Goal: Transaction & Acquisition: Purchase product/service

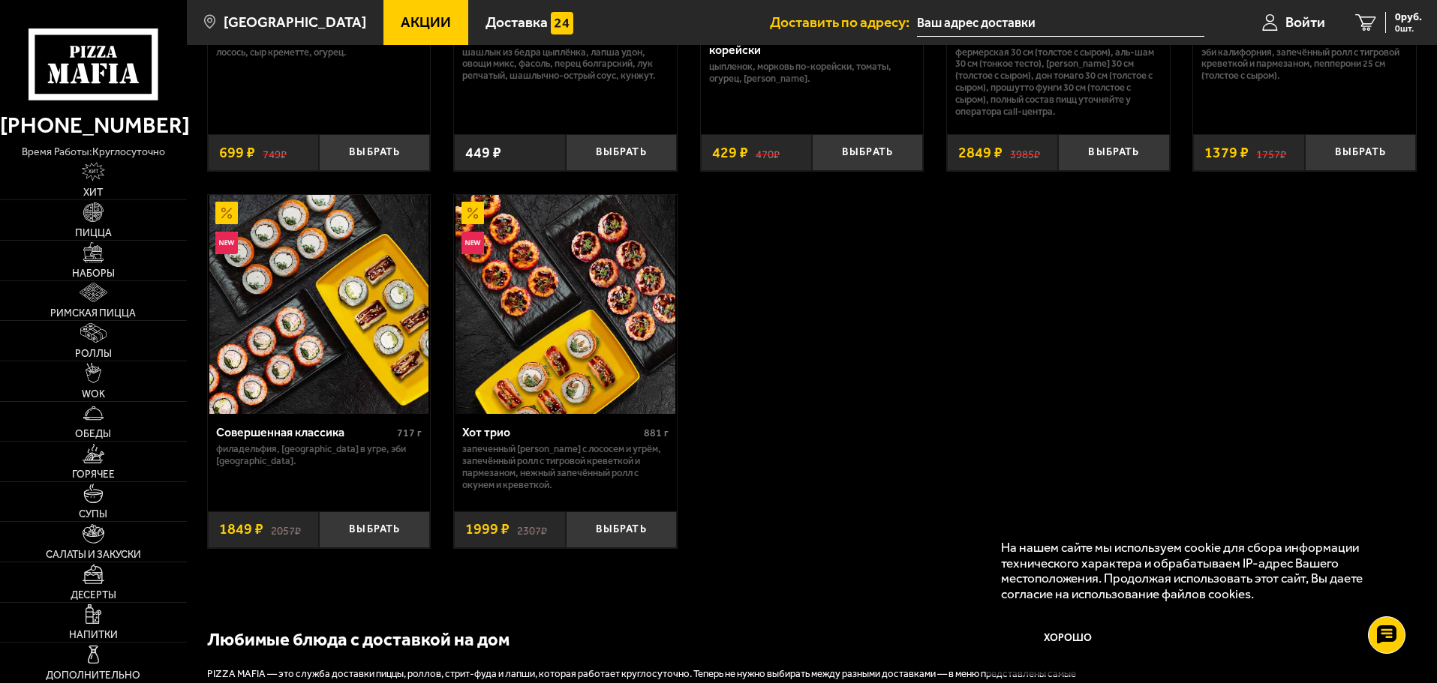
scroll to position [1125, 0]
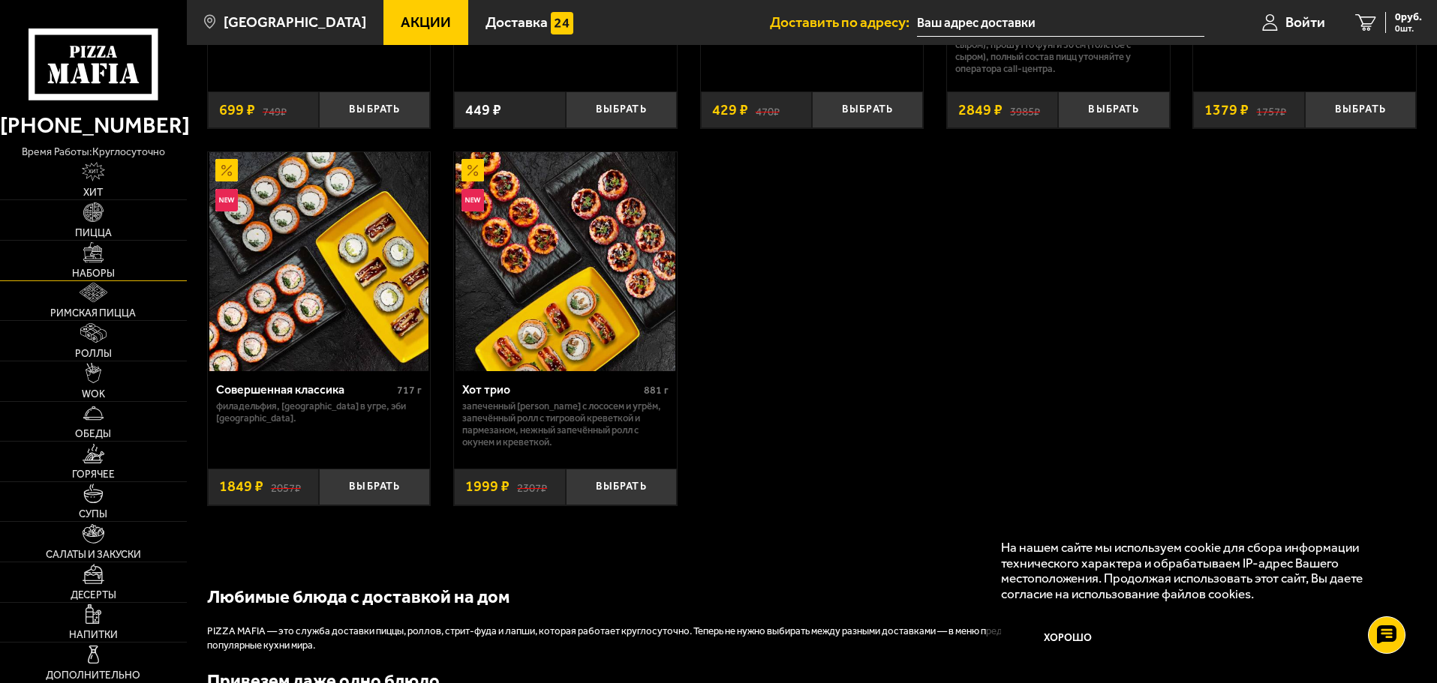
click at [81, 253] on link "Наборы" at bounding box center [93, 261] width 187 height 40
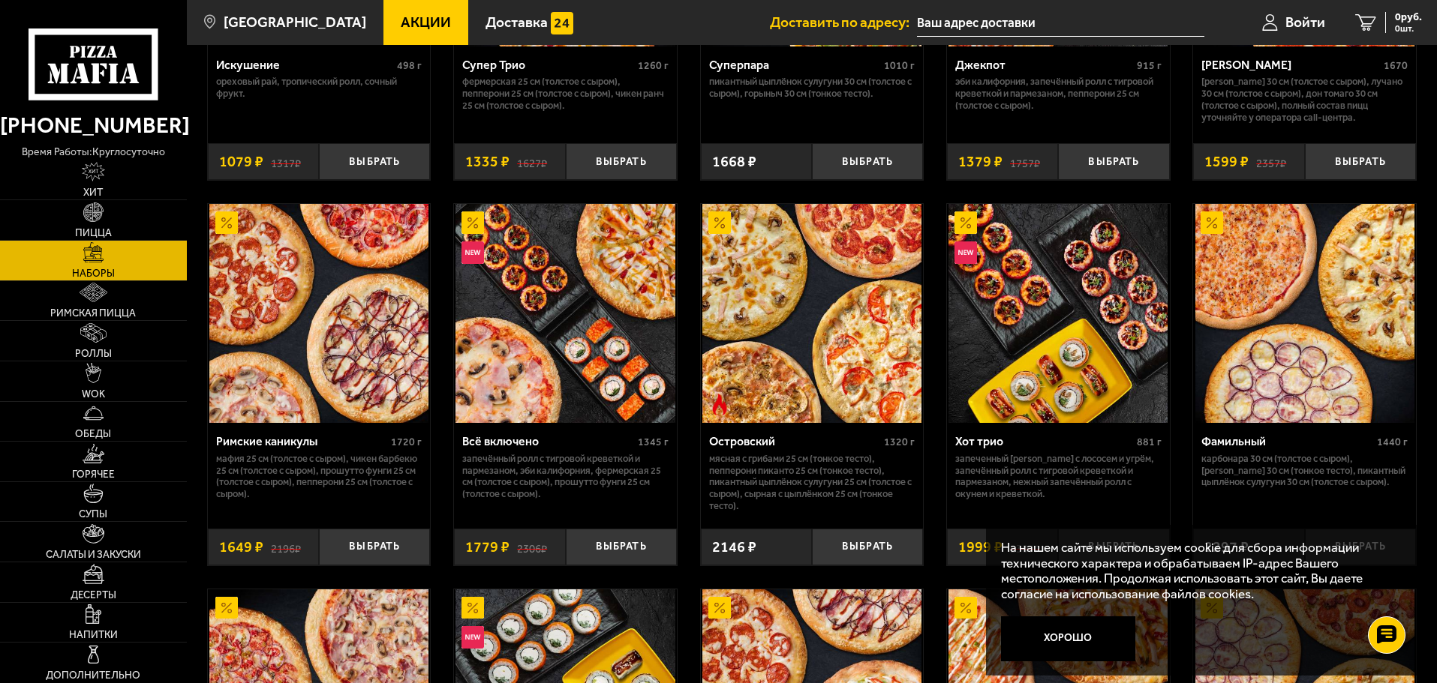
scroll to position [1125, 0]
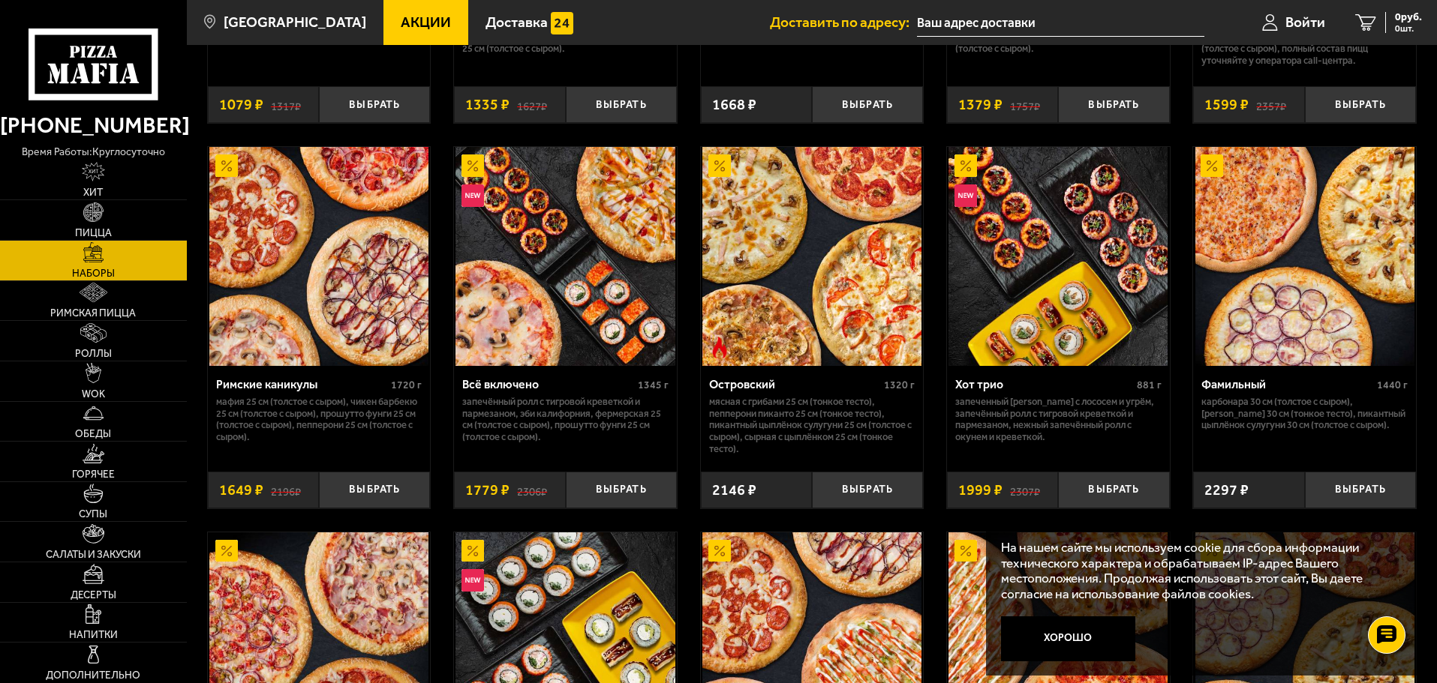
click at [324, 292] on img at bounding box center [318, 256] width 219 height 219
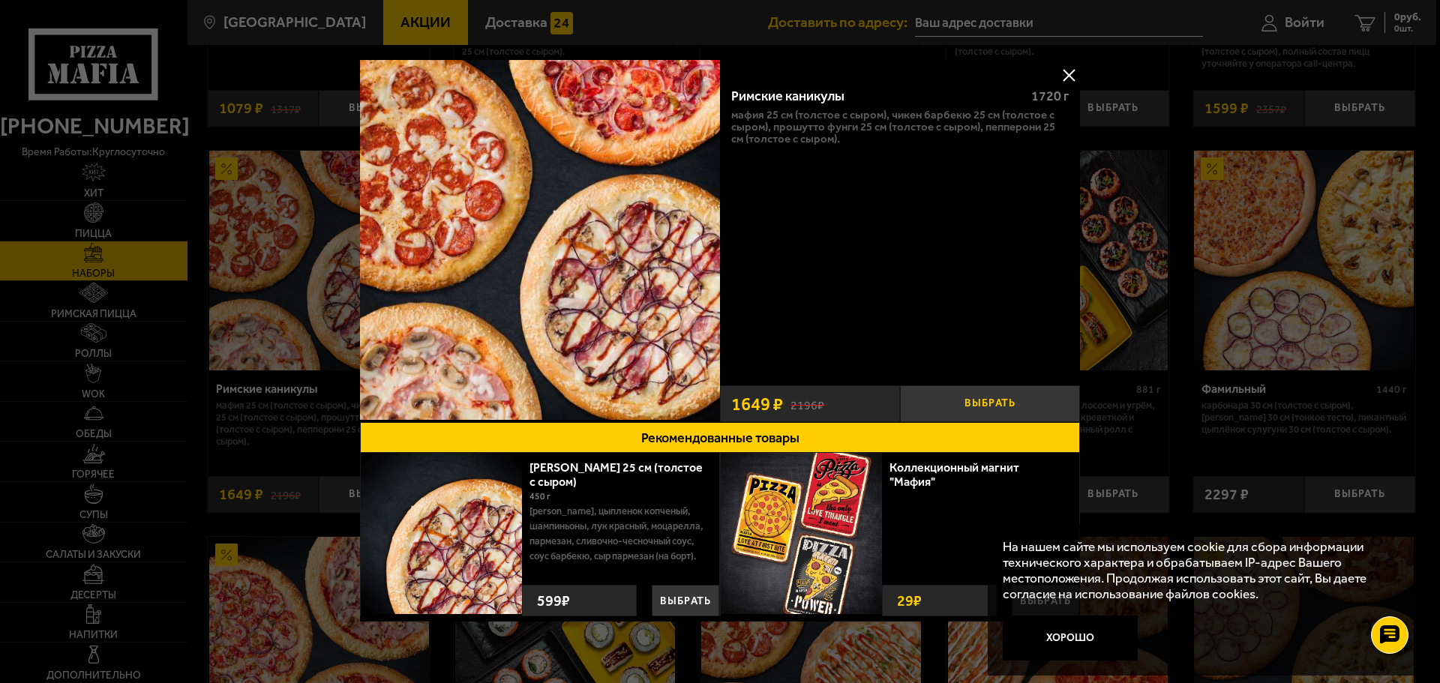
click at [935, 393] on button "Выбрать" at bounding box center [990, 404] width 180 height 37
click at [1061, 641] on button "Хорошо" at bounding box center [1070, 638] width 135 height 45
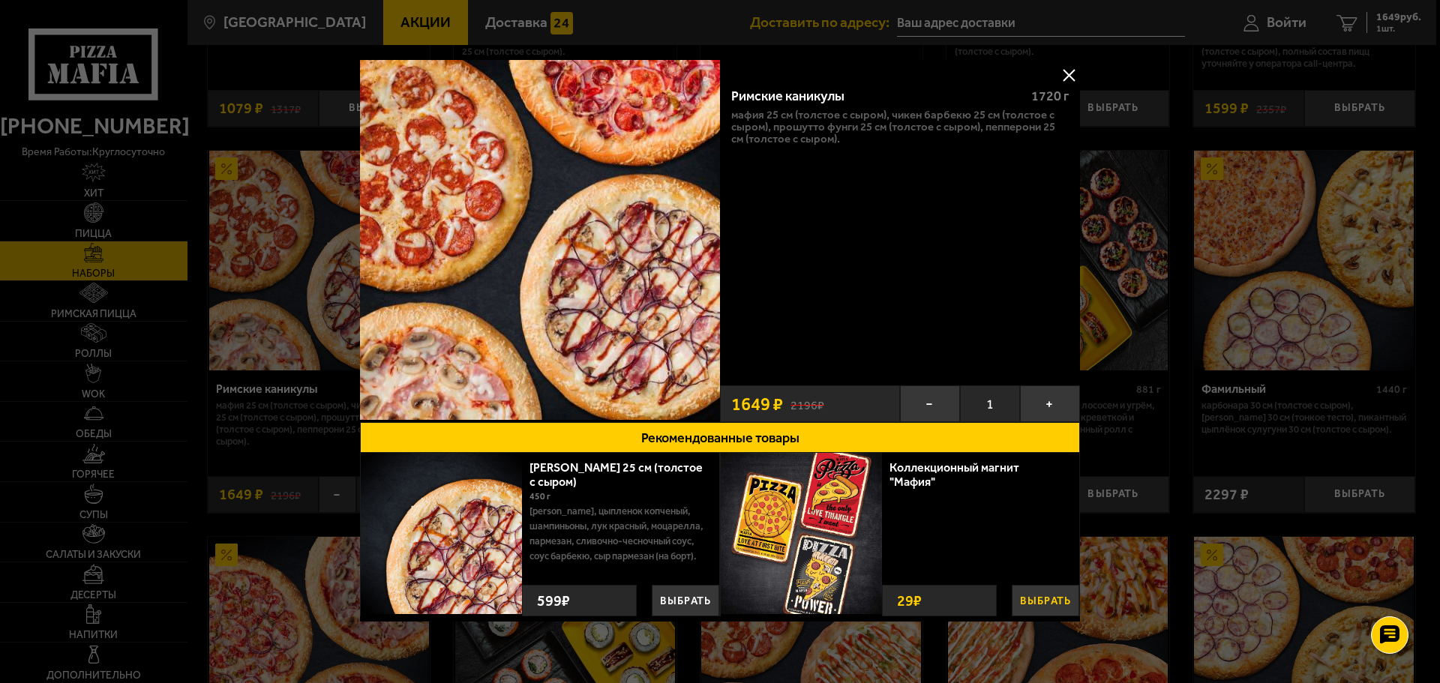
click at [1041, 603] on button "Выбрать" at bounding box center [1046, 601] width 68 height 32
click at [1062, 599] on button "+" at bounding box center [1066, 598] width 26 height 35
click at [1059, 591] on button "+" at bounding box center [1066, 598] width 26 height 35
click at [1063, 66] on button at bounding box center [1069, 75] width 23 height 23
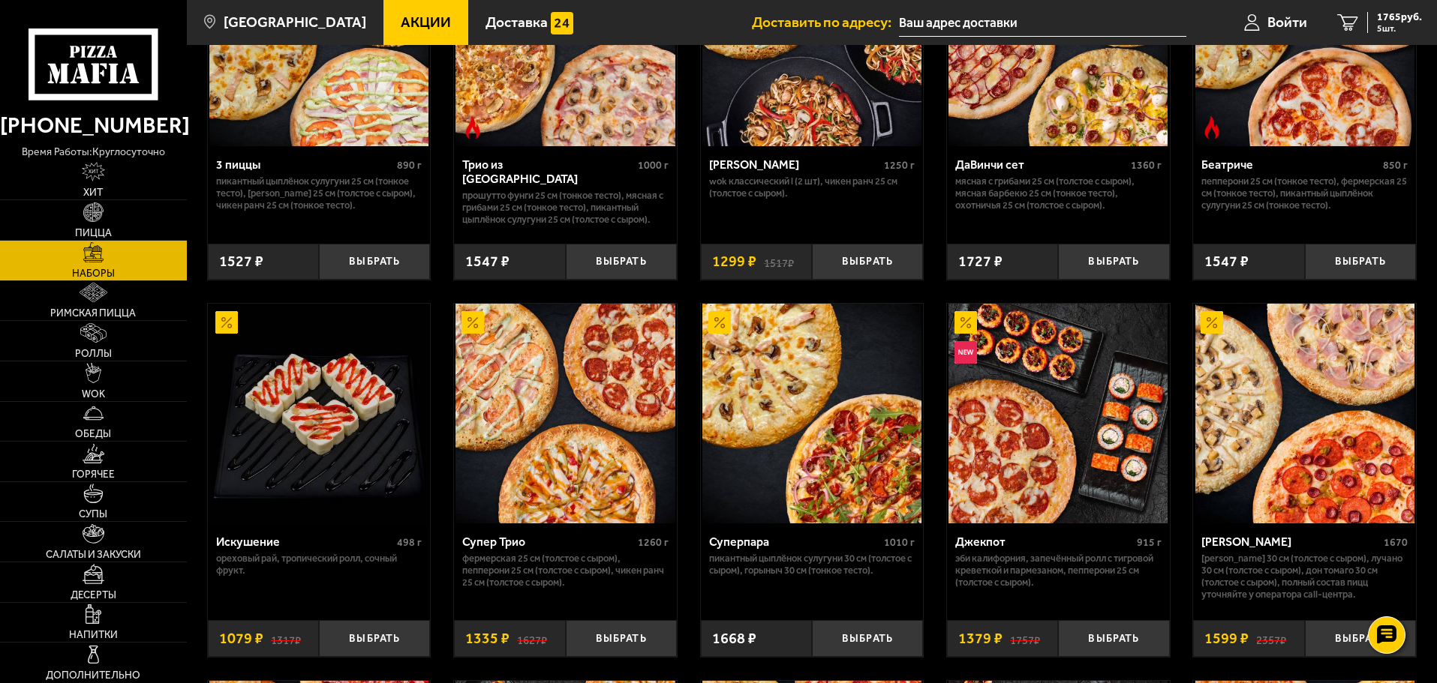
scroll to position [221, 0]
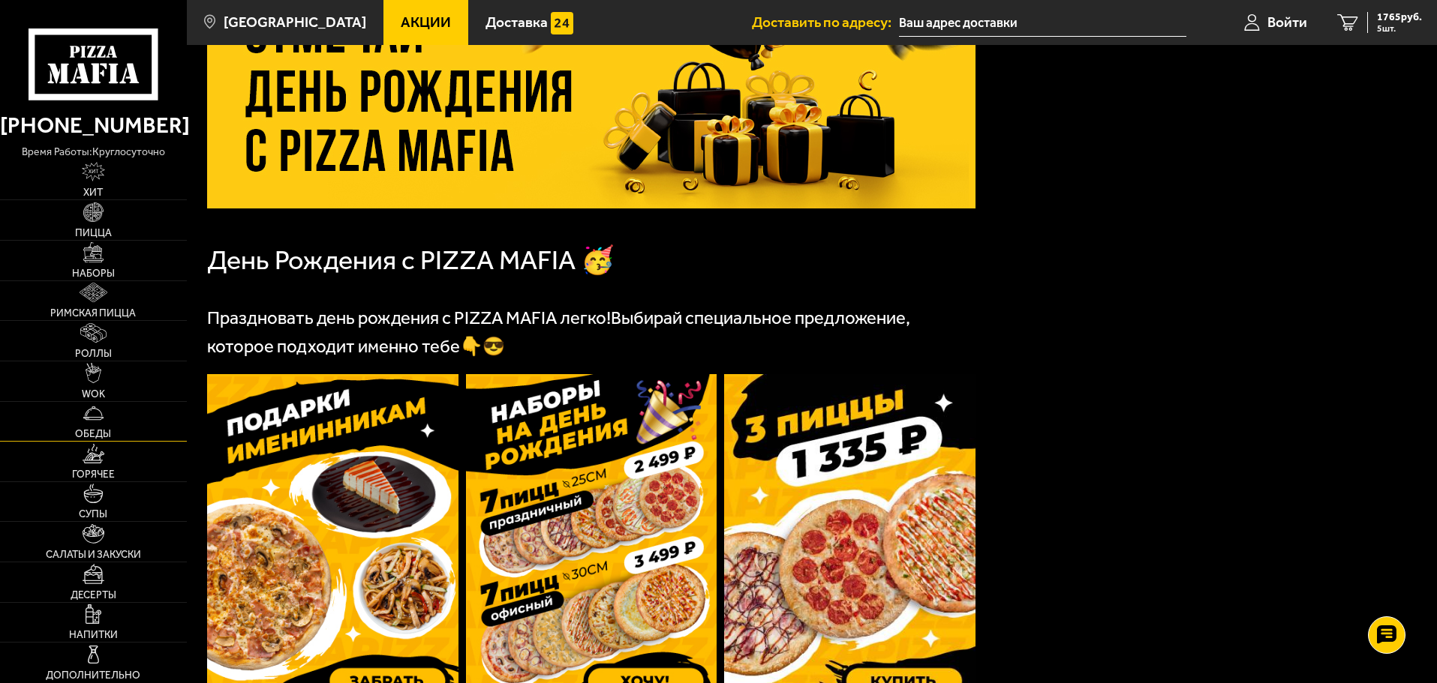
scroll to position [677, 0]
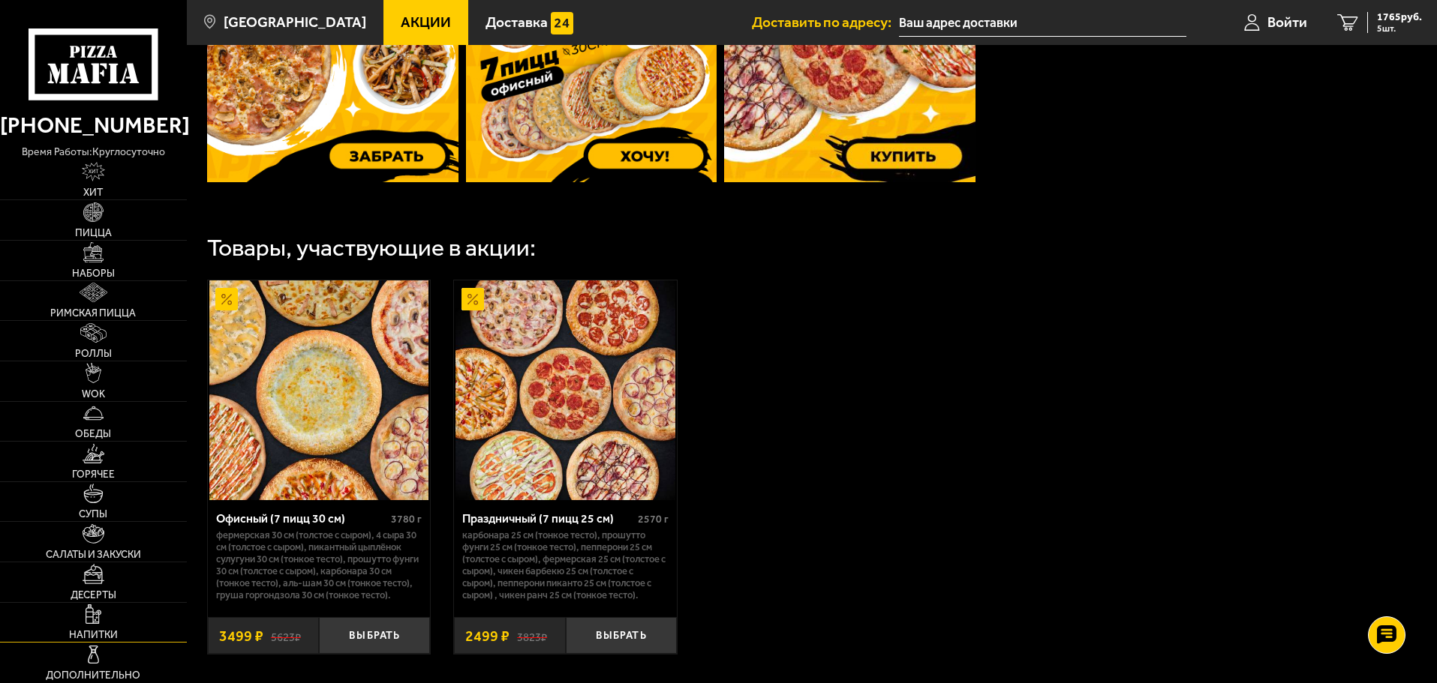
click at [110, 620] on link "Напитки" at bounding box center [93, 623] width 187 height 40
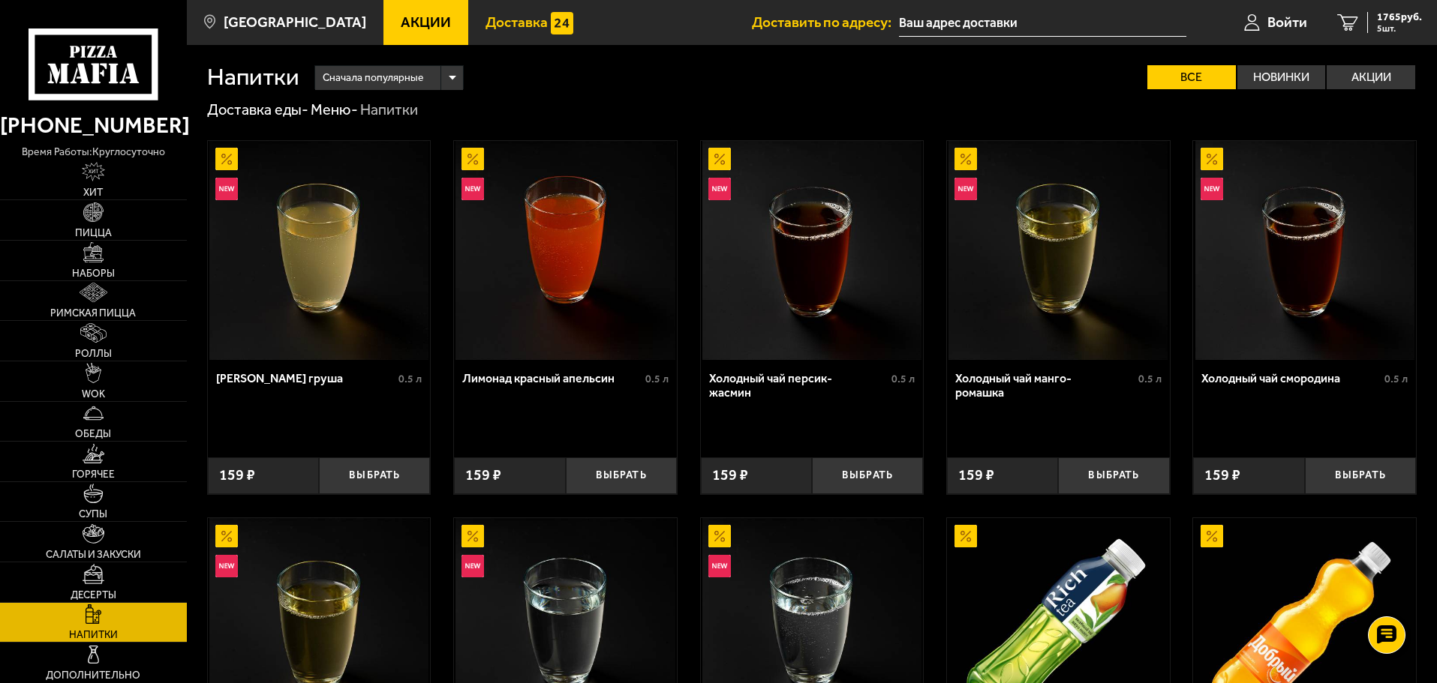
click at [491, 27] on span "Доставка" at bounding box center [516, 22] width 62 height 14
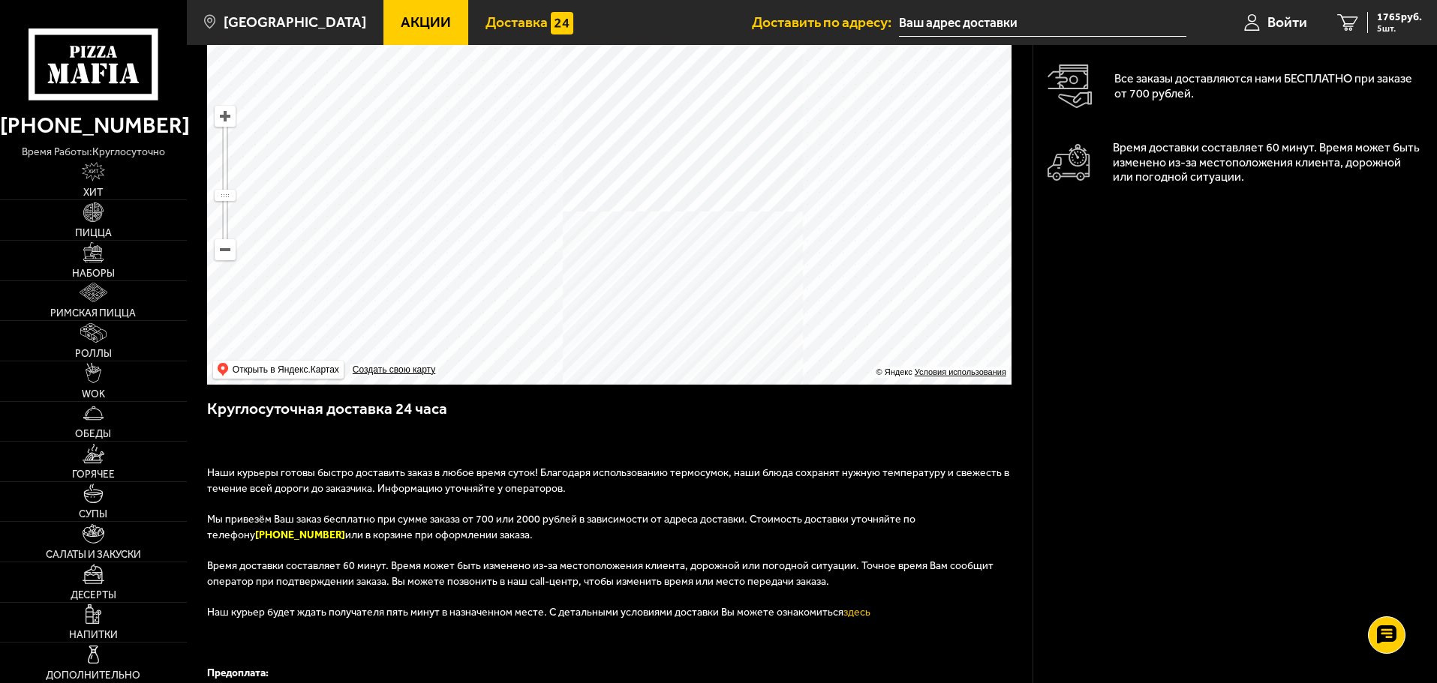
scroll to position [300, 0]
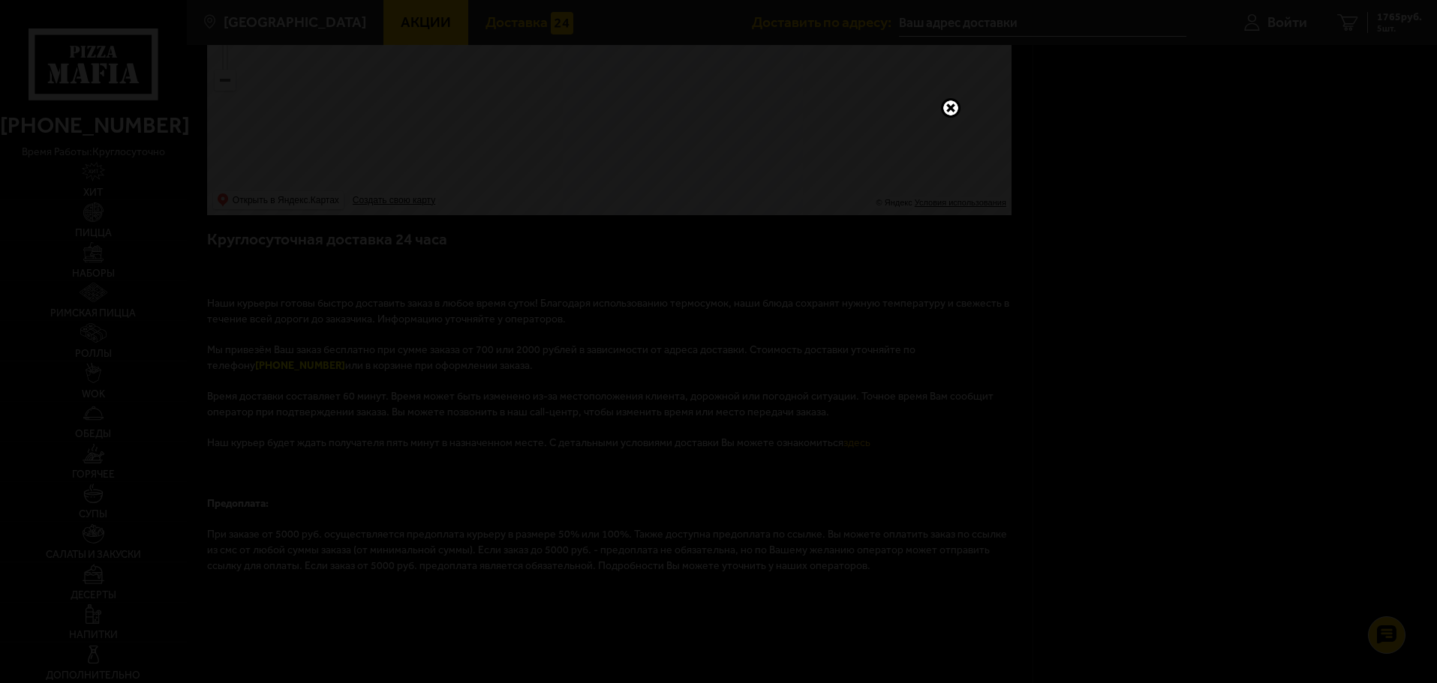
click at [1243, 425] on div at bounding box center [718, 341] width 1437 height 683
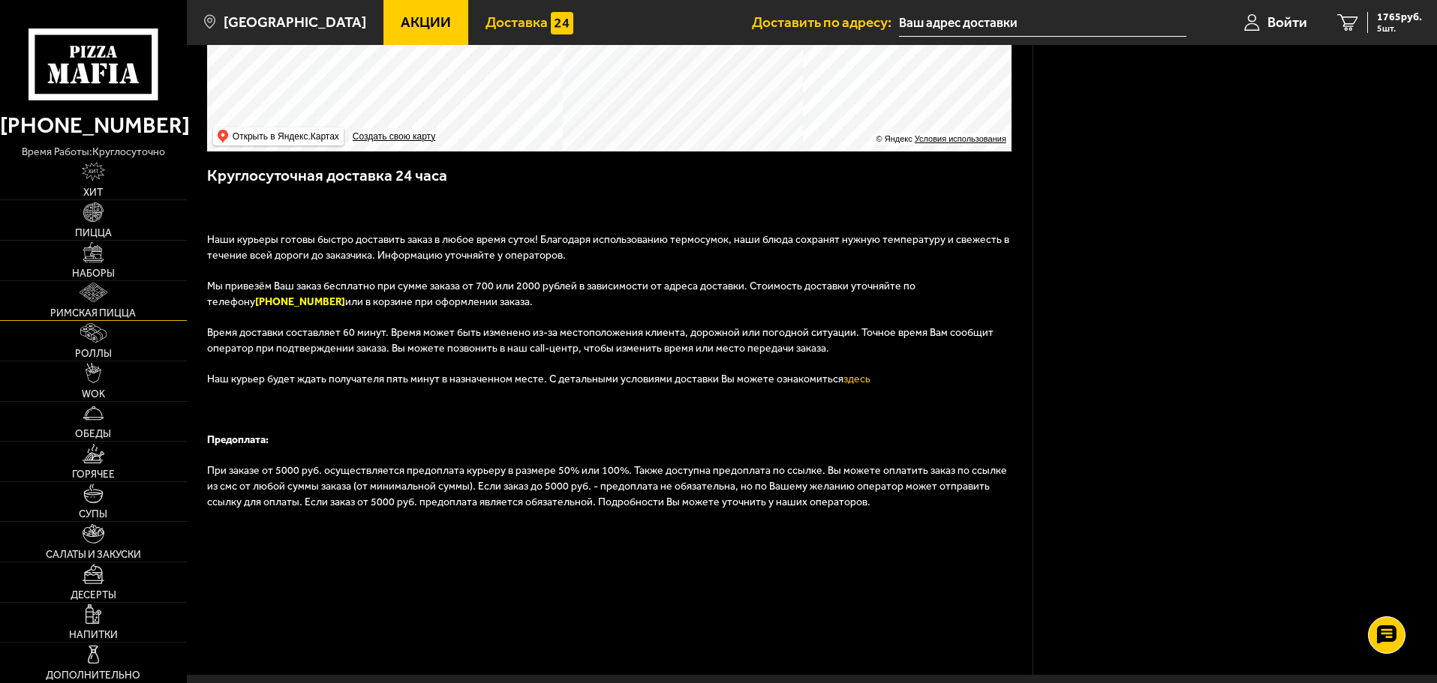
scroll to position [455, 0]
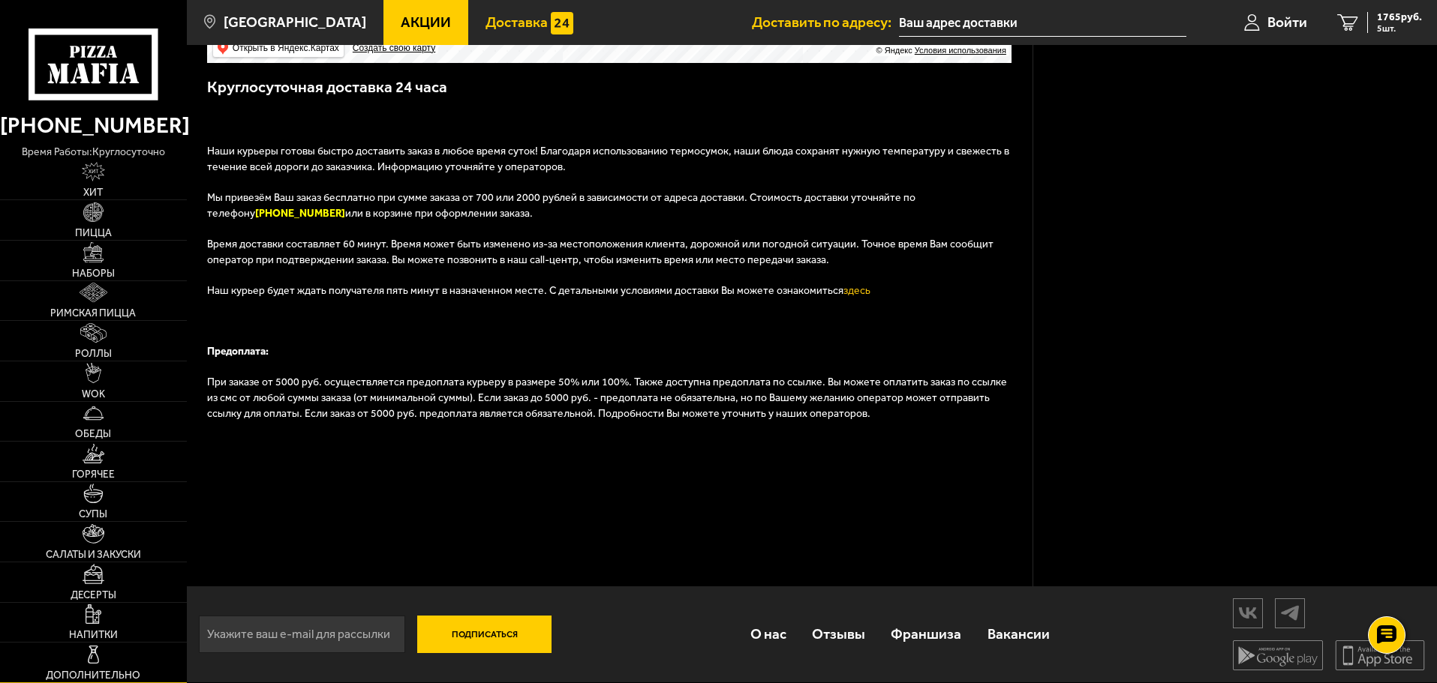
click at [100, 661] on img at bounding box center [93, 655] width 20 height 20
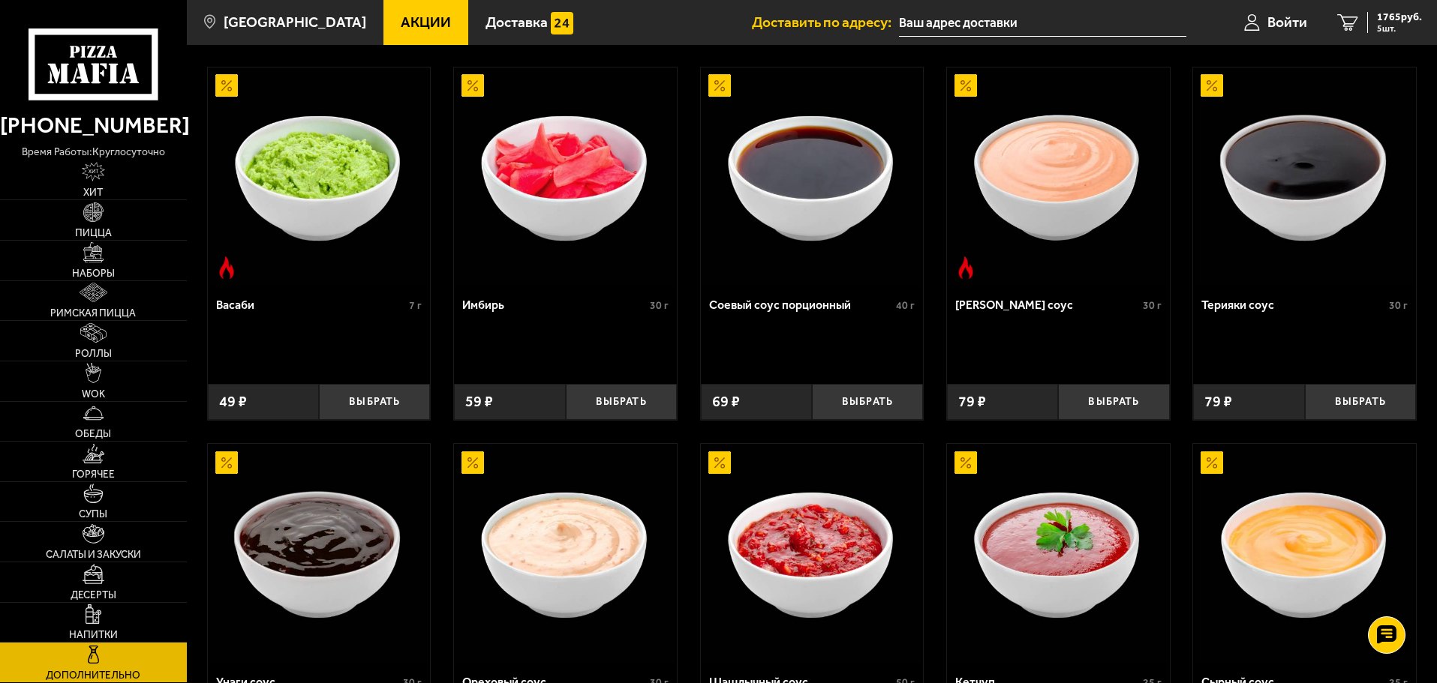
scroll to position [715, 0]
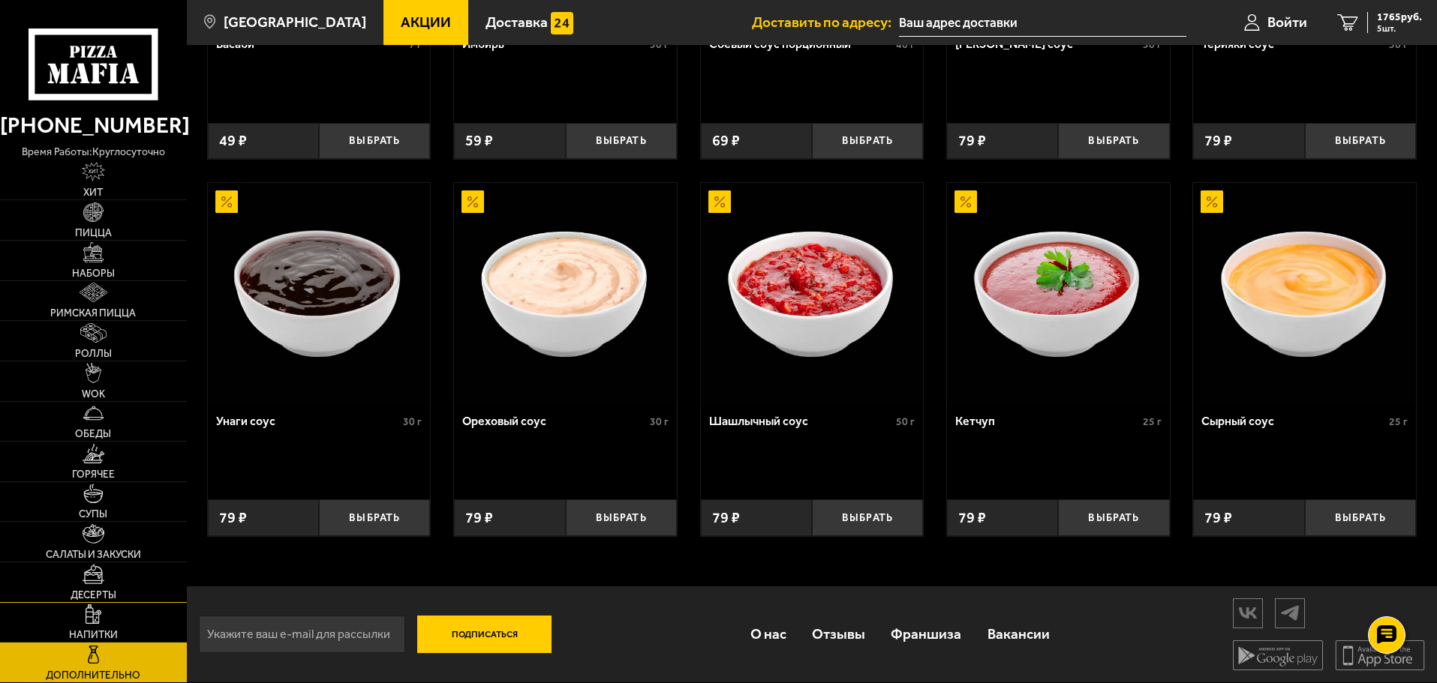
click at [55, 585] on link "Десерты" at bounding box center [93, 583] width 187 height 40
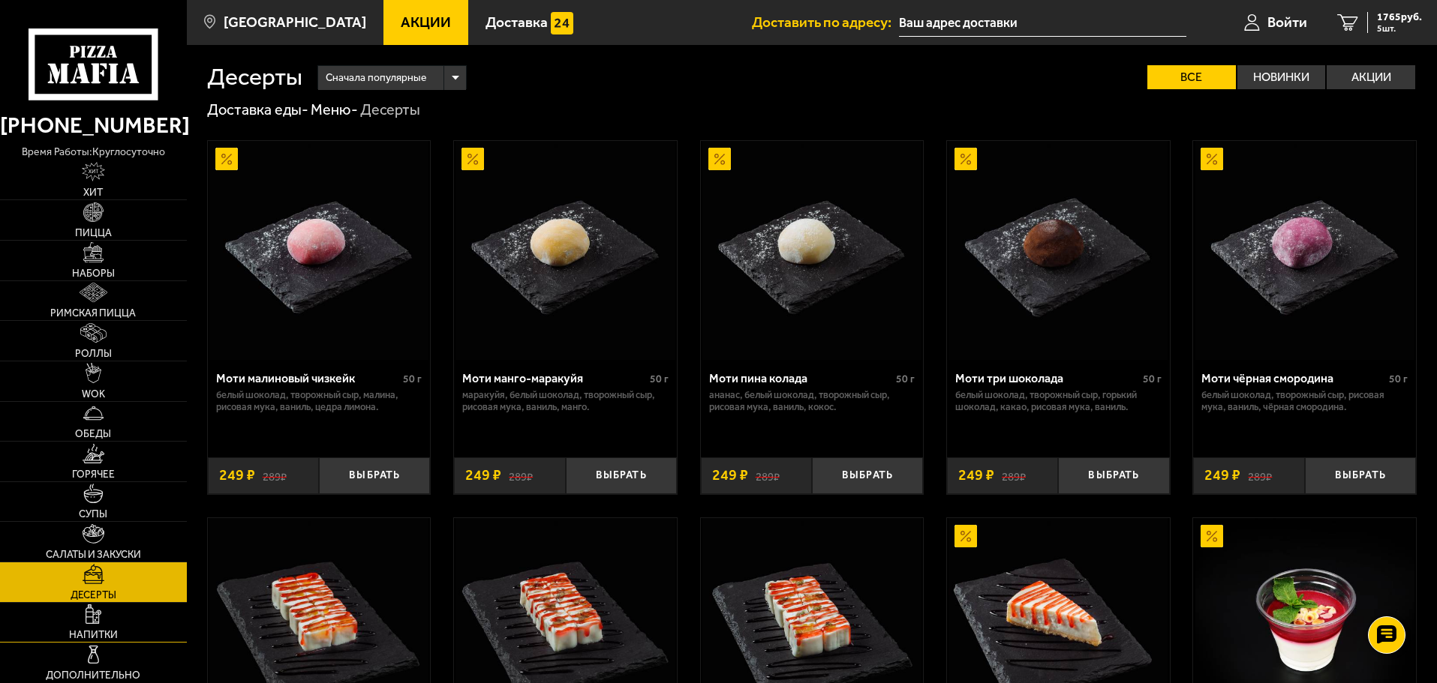
click at [77, 641] on link "Напитки" at bounding box center [93, 623] width 187 height 40
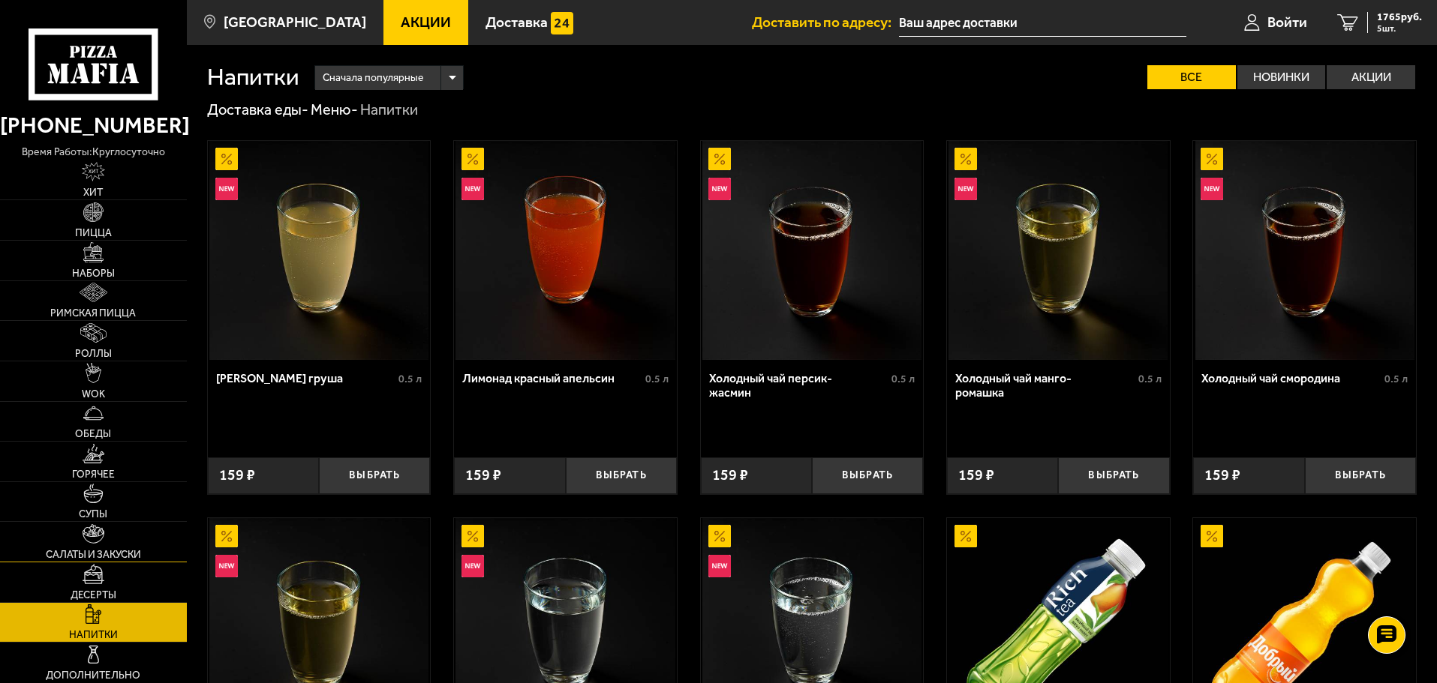
click at [78, 534] on link "Салаты и закуски" at bounding box center [93, 542] width 187 height 40
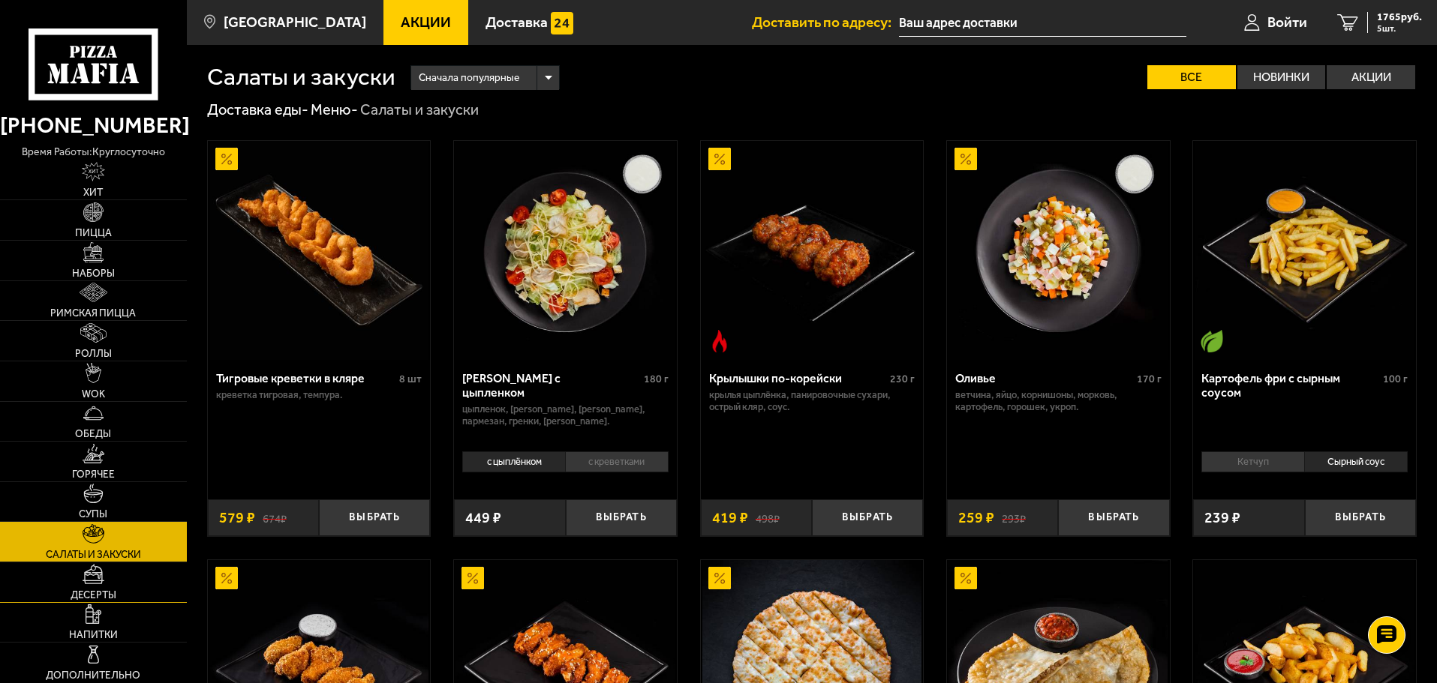
click at [95, 573] on img at bounding box center [94, 574] width 22 height 20
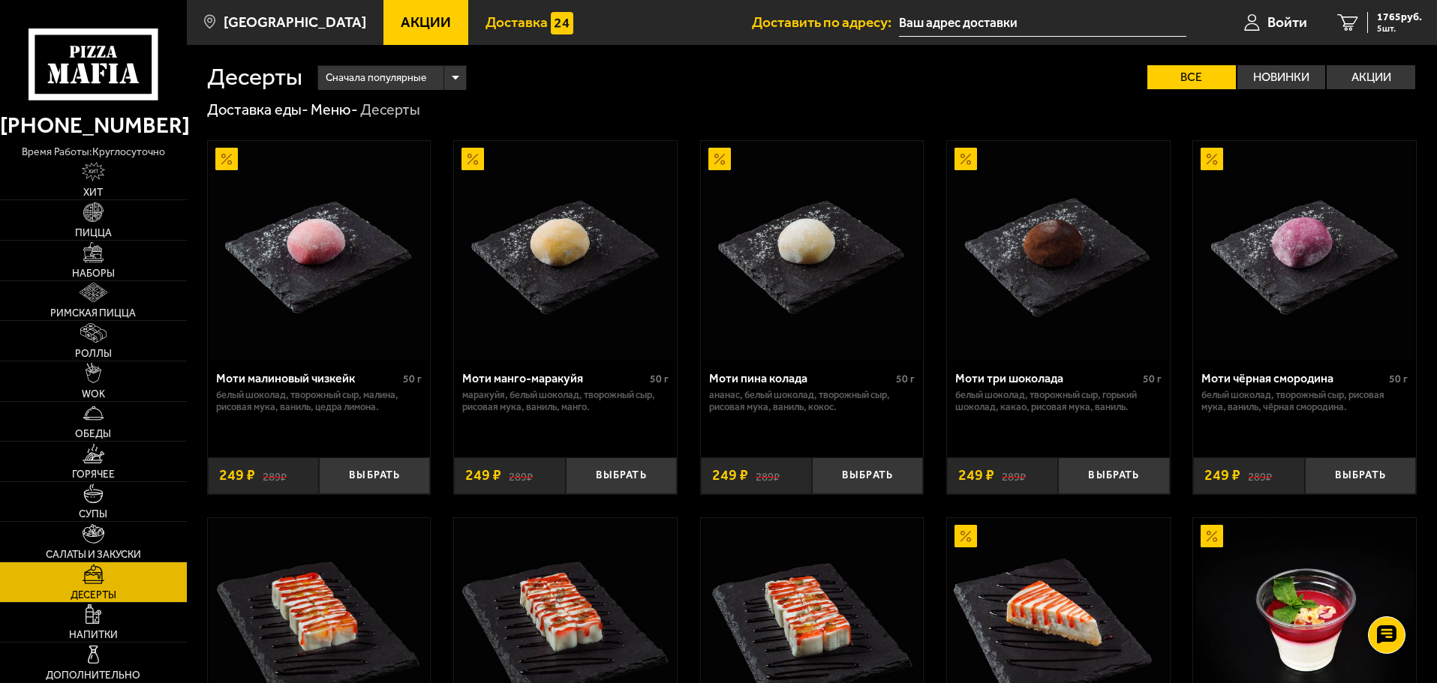
click at [485, 17] on span "Доставка" at bounding box center [516, 22] width 62 height 14
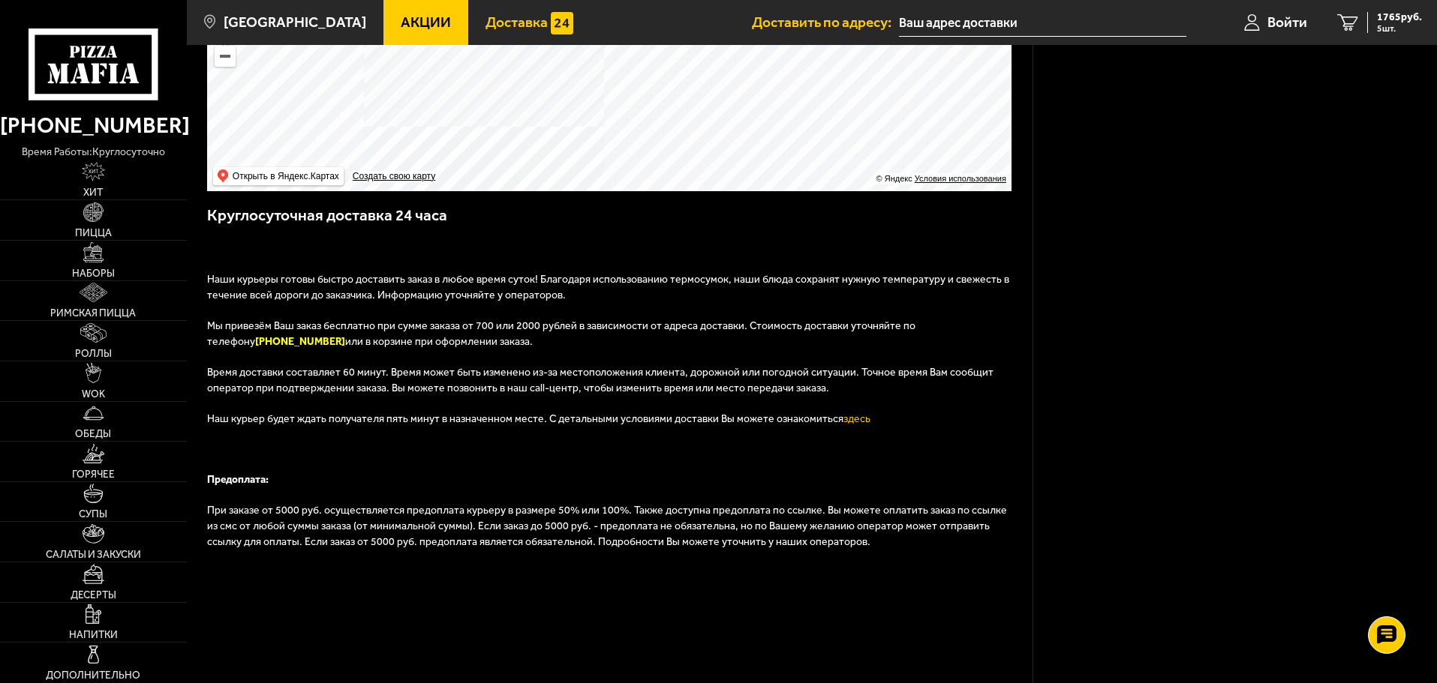
scroll to position [455, 0]
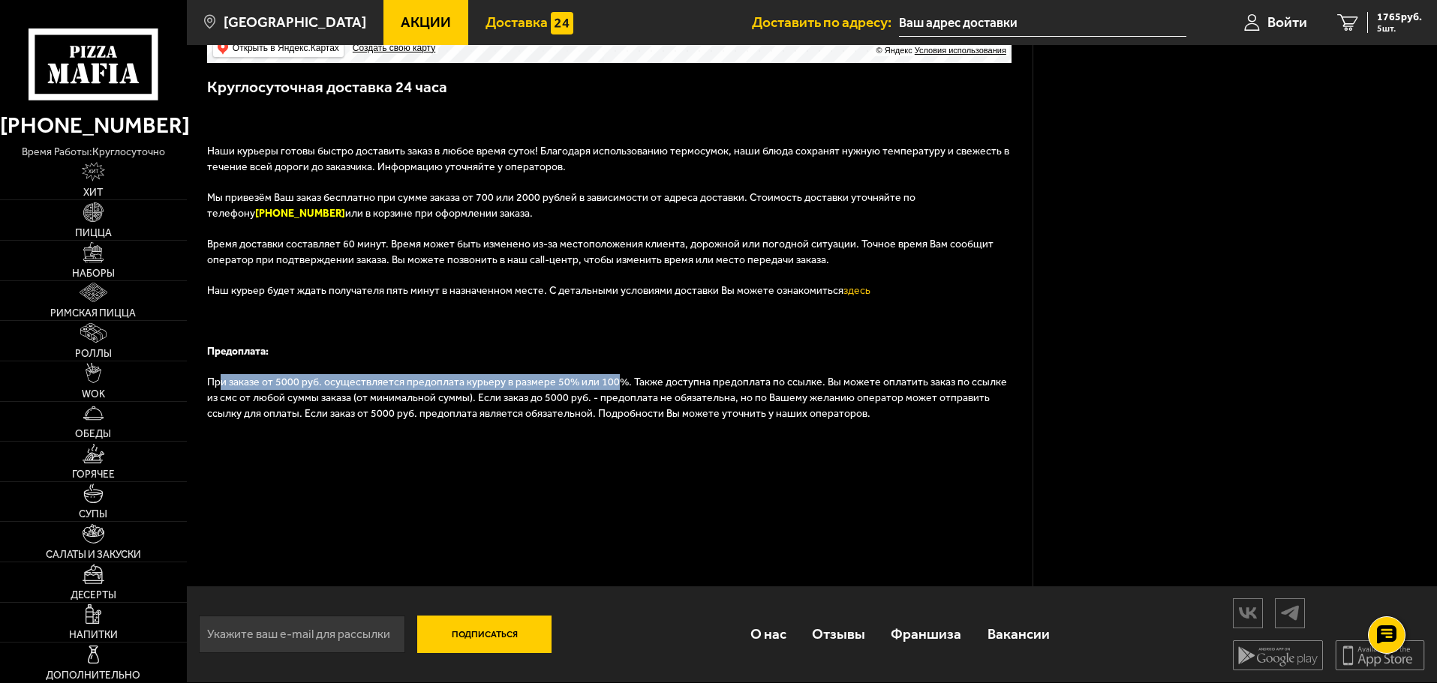
drag, startPoint x: 222, startPoint y: 374, endPoint x: 603, endPoint y: 378, distance: 381.1
click at [603, 378] on p "При заказе от 5000 руб. осуществляется предоплата курьеру в размере 50% или 100…" at bounding box center [610, 405] width 806 height 62
click at [101, 308] on span "Римская пицца" at bounding box center [93, 313] width 86 height 11
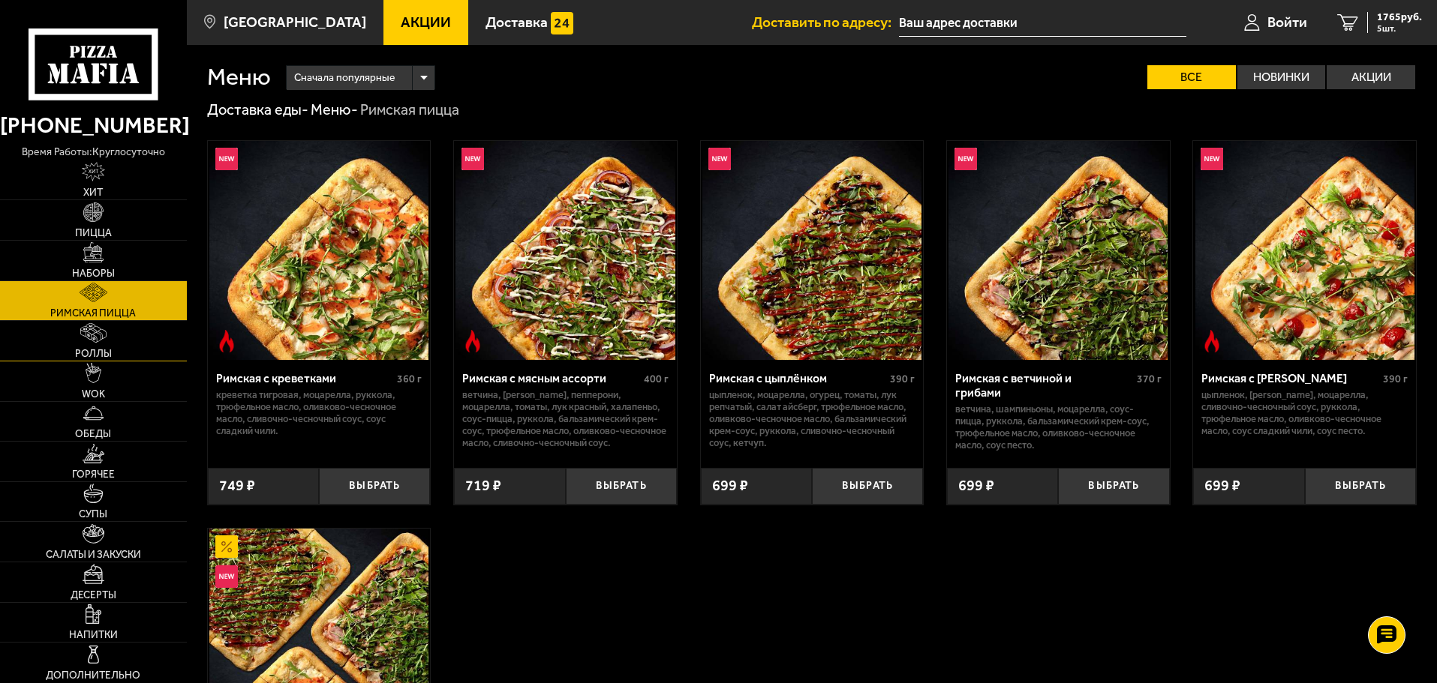
click at [120, 333] on link "Роллы" at bounding box center [93, 341] width 187 height 40
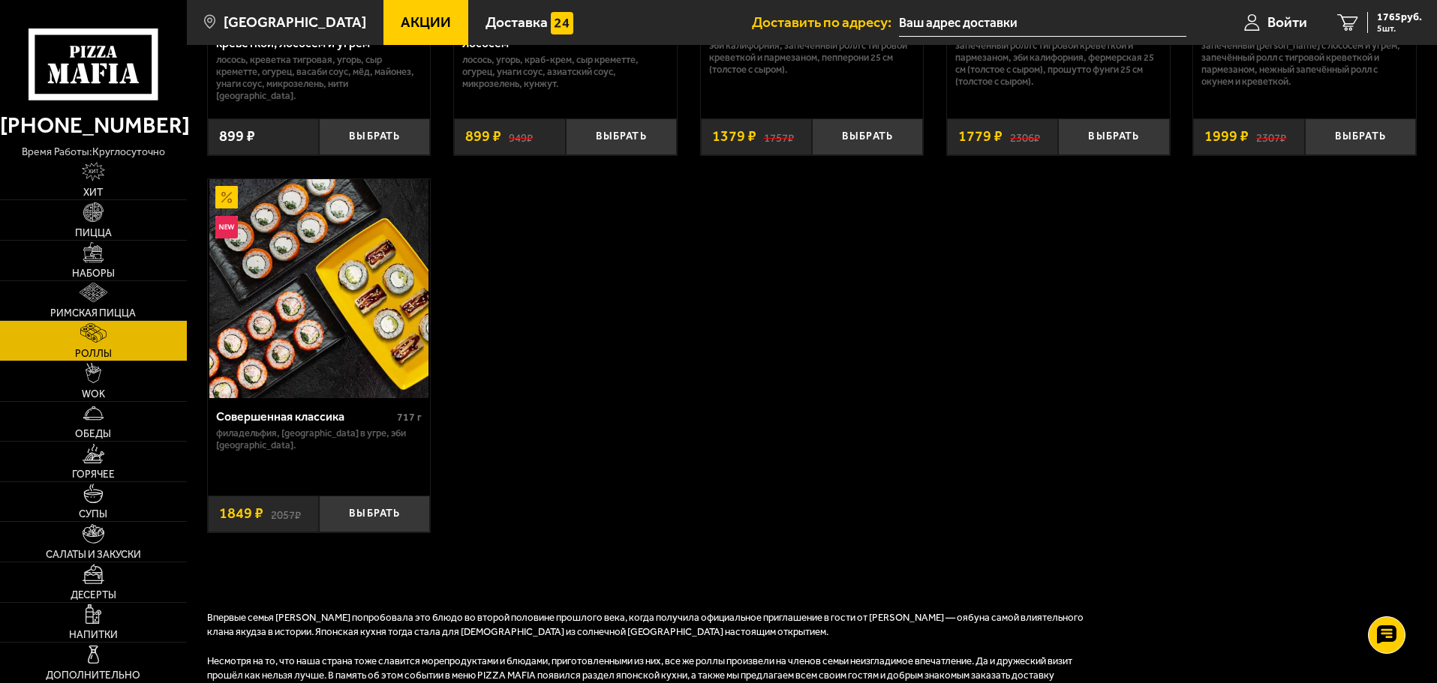
scroll to position [1275, 0]
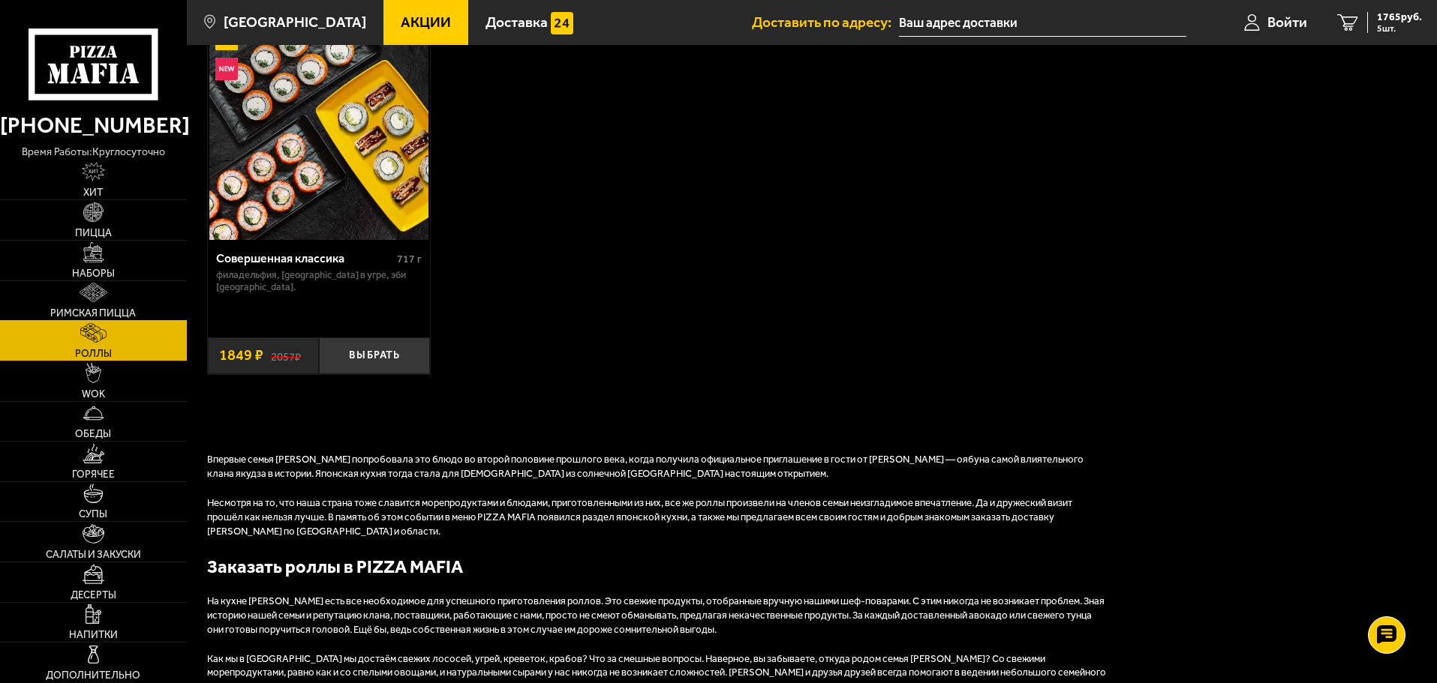
click at [91, 303] on link "Римская пицца" at bounding box center [93, 301] width 187 height 40
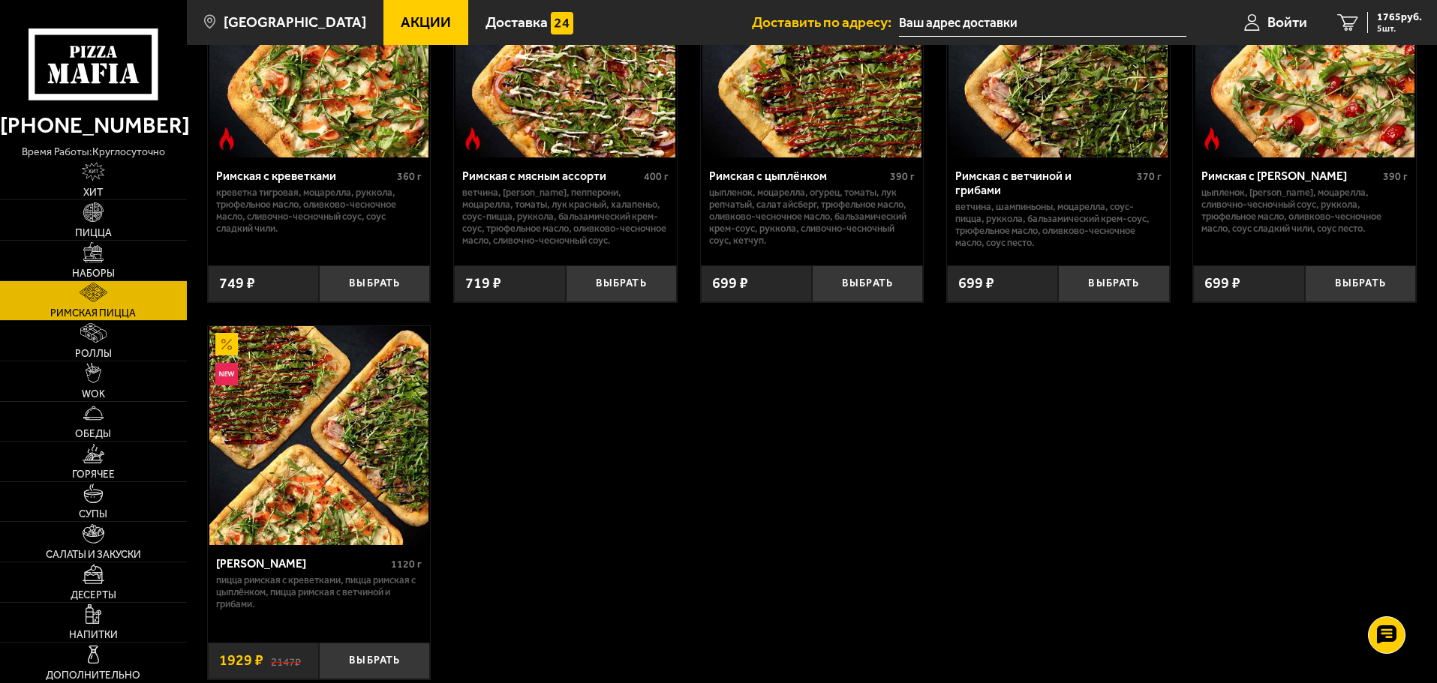
scroll to position [345, 0]
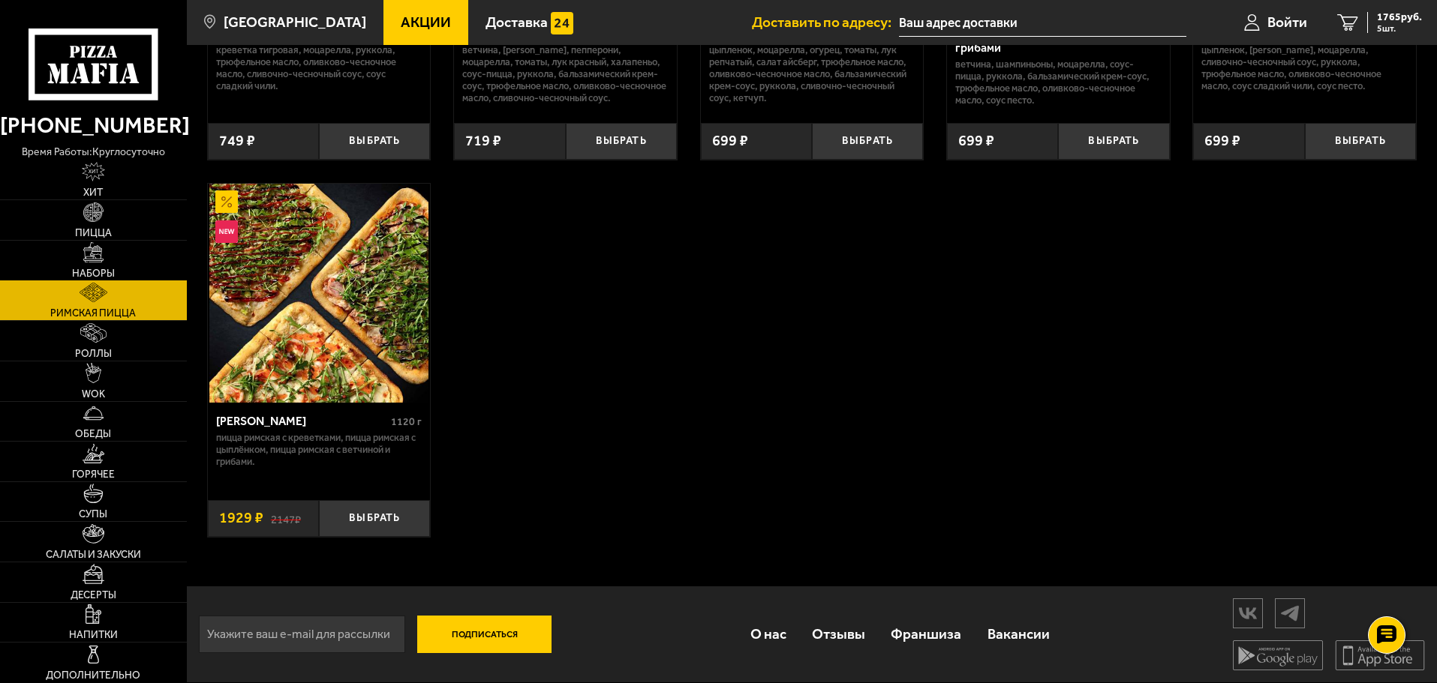
click at [103, 252] on img at bounding box center [93, 252] width 20 height 20
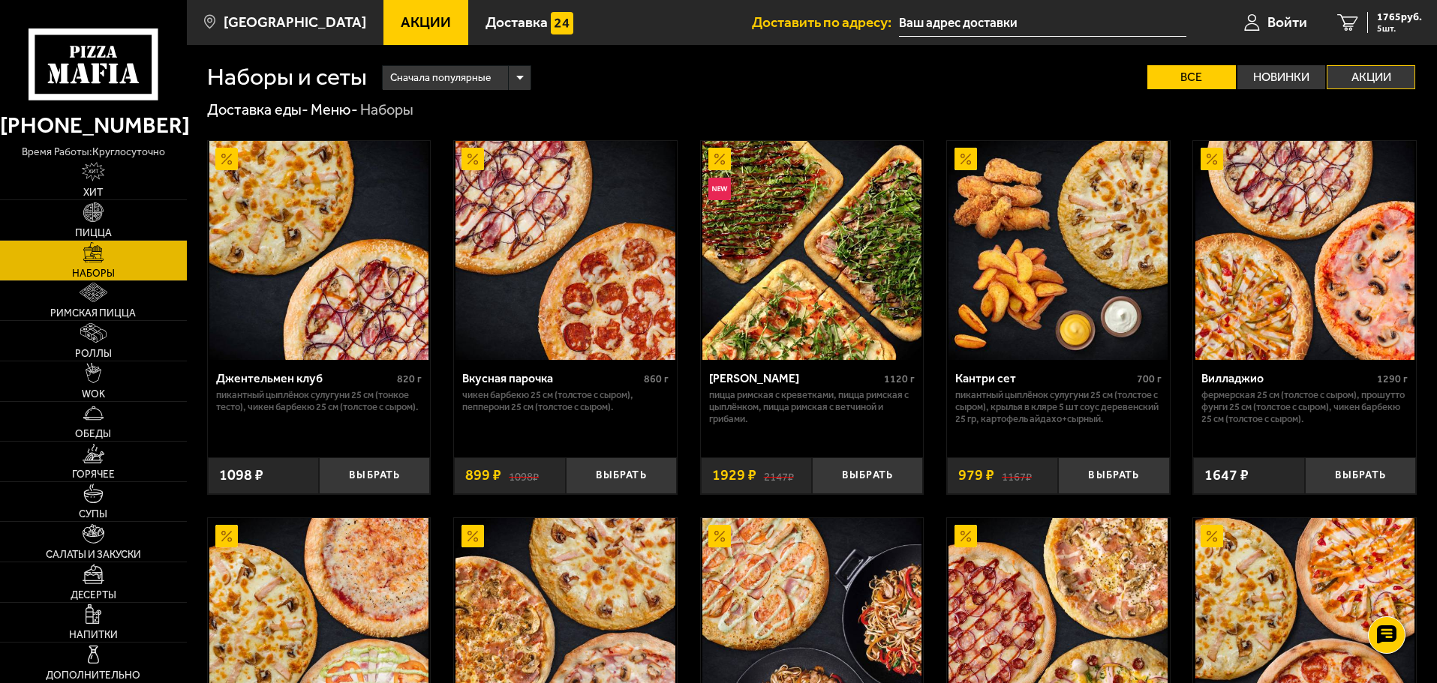
click at [1379, 81] on label "Акции" at bounding box center [1370, 77] width 89 height 24
click at [0, 0] on input "Акции" at bounding box center [0, 0] width 0 height 0
click at [1282, 77] on label "Новинки" at bounding box center [1281, 77] width 89 height 24
click at [0, 0] on input "Новинки" at bounding box center [0, 0] width 0 height 0
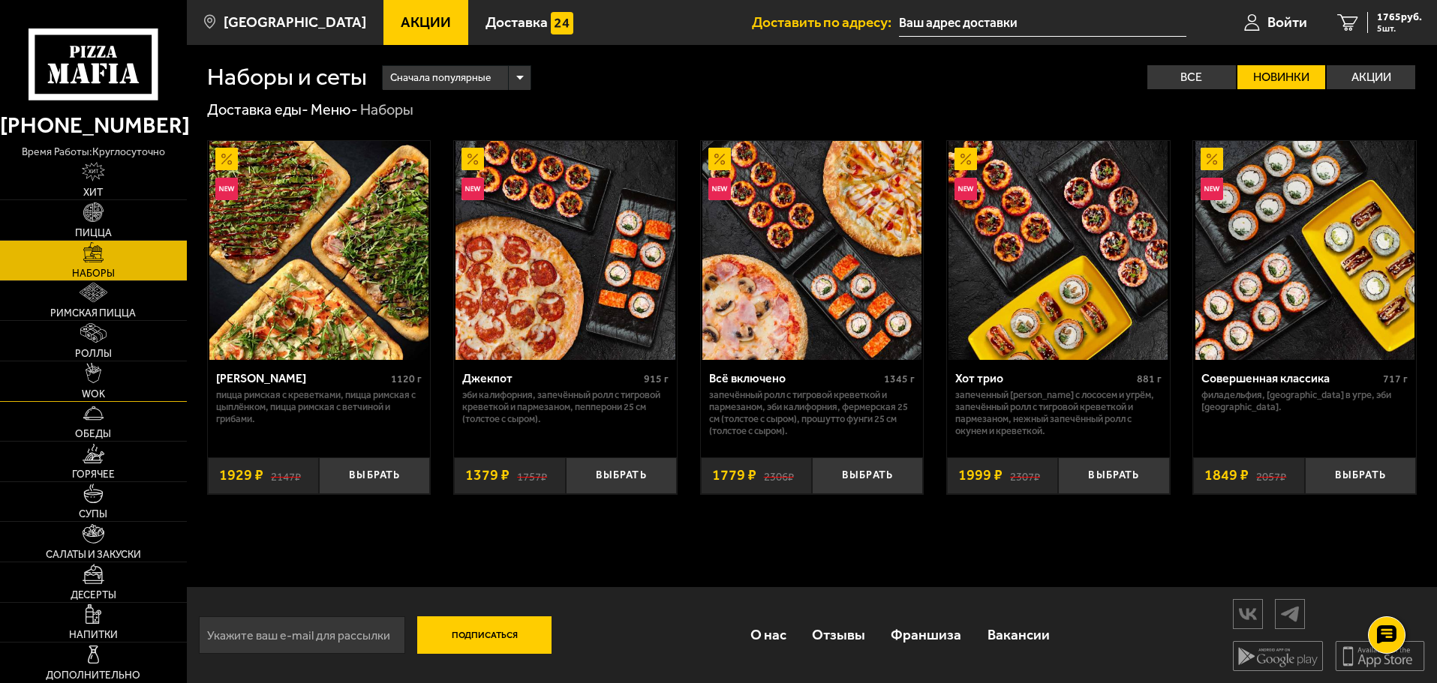
click at [103, 362] on link "WOK" at bounding box center [93, 382] width 187 height 40
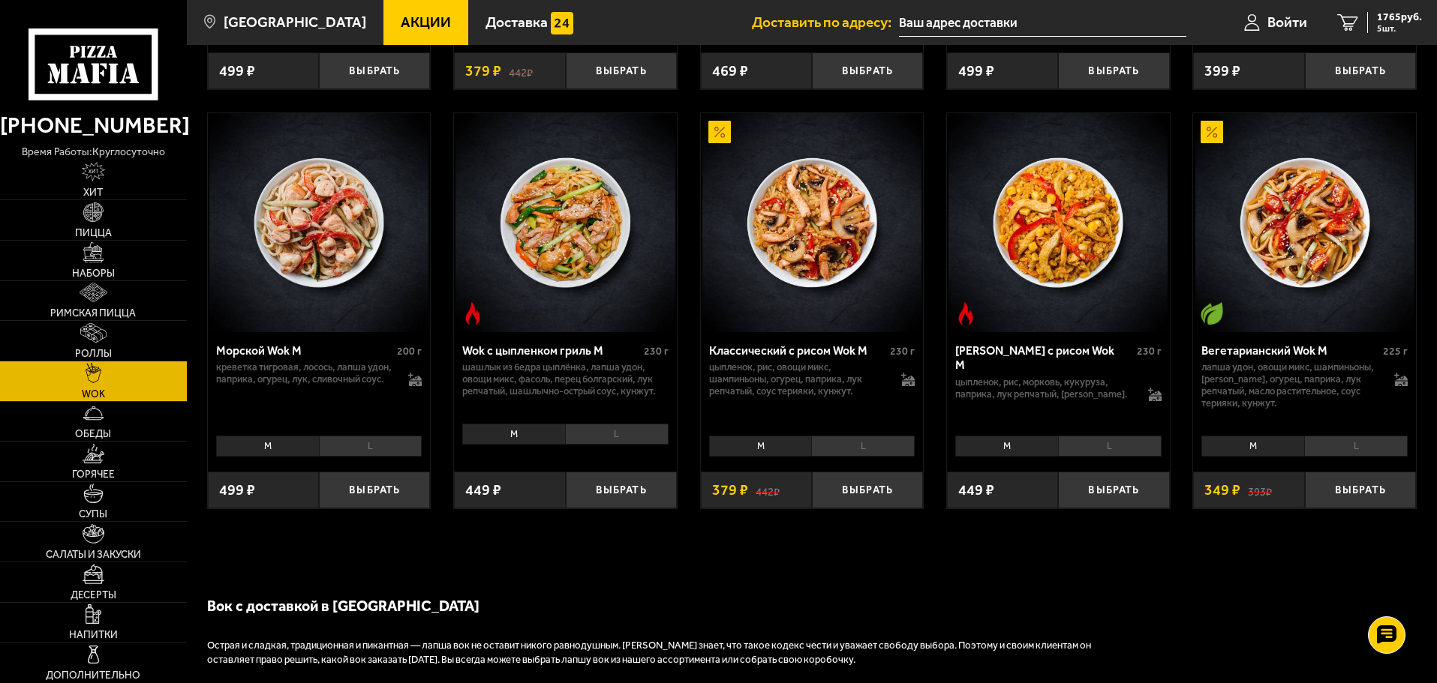
scroll to position [900, 0]
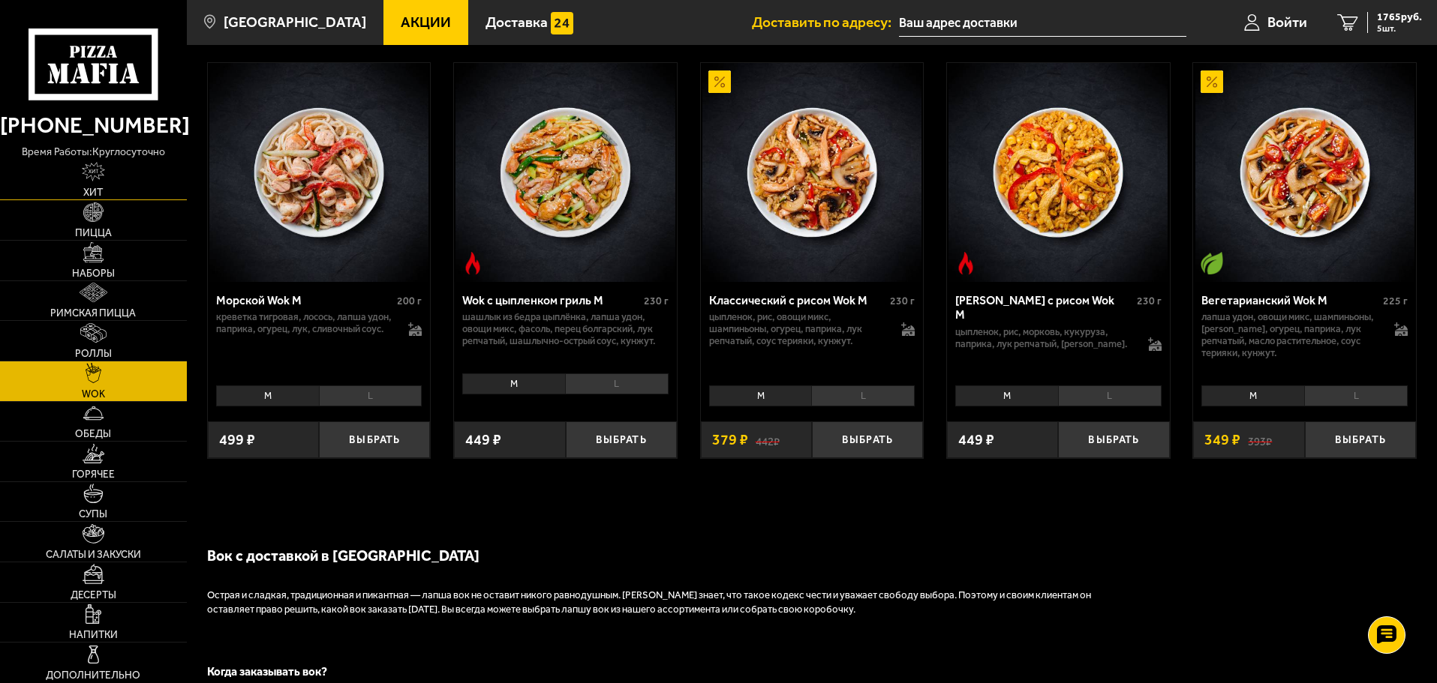
click at [99, 185] on link "Хит" at bounding box center [93, 181] width 187 height 40
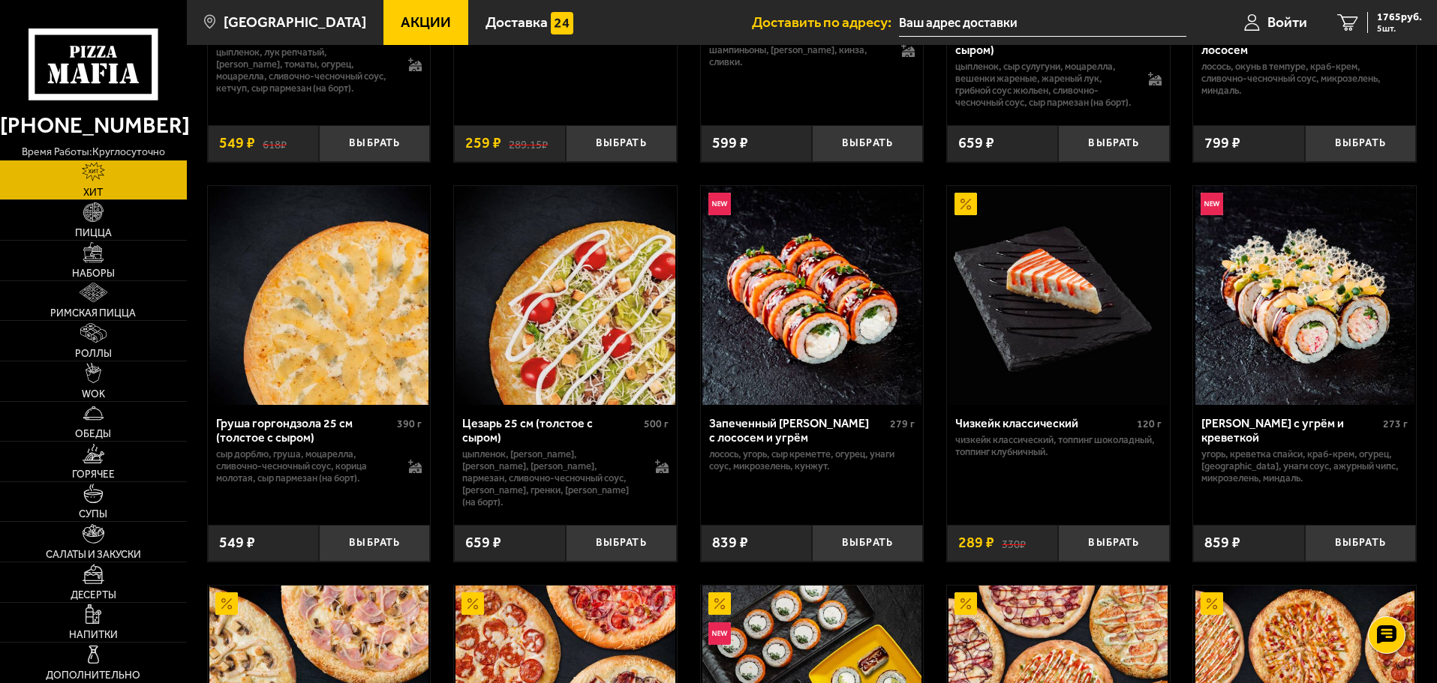
scroll to position [333, 0]
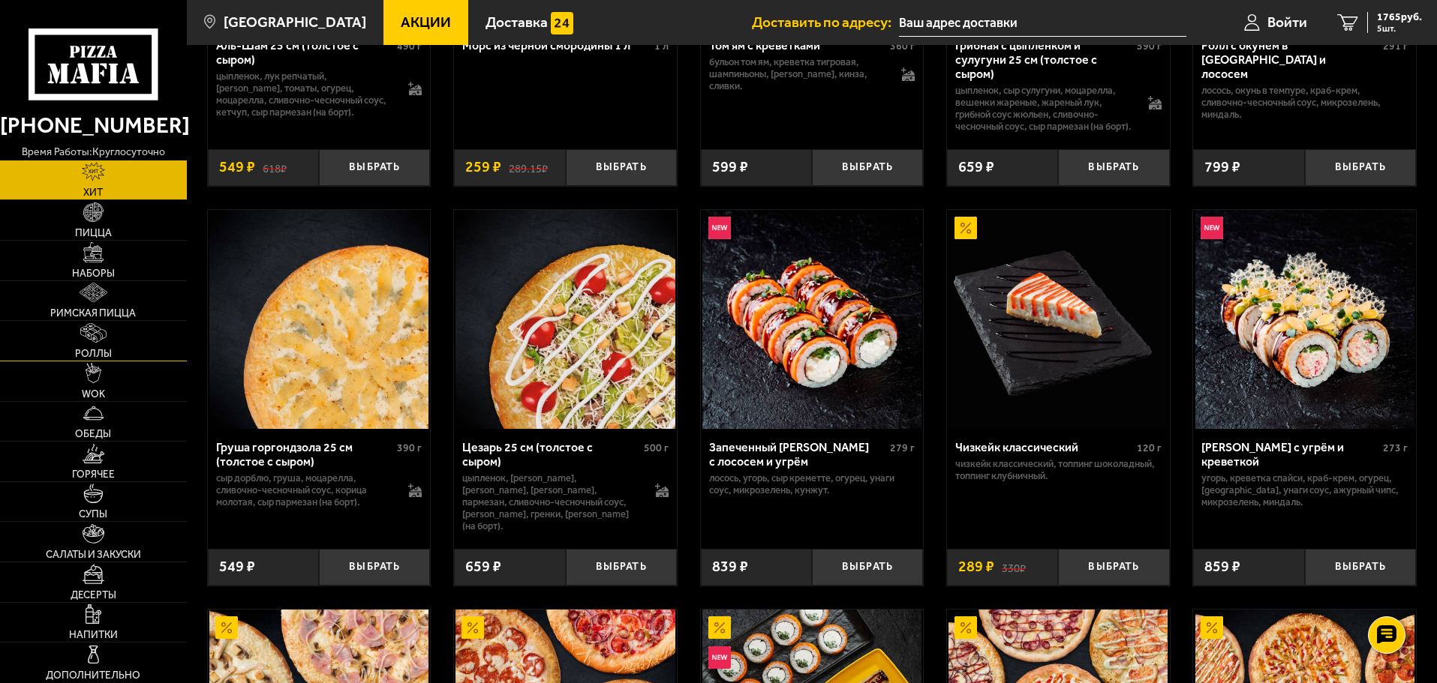
click at [119, 340] on link "Роллы" at bounding box center [93, 341] width 187 height 40
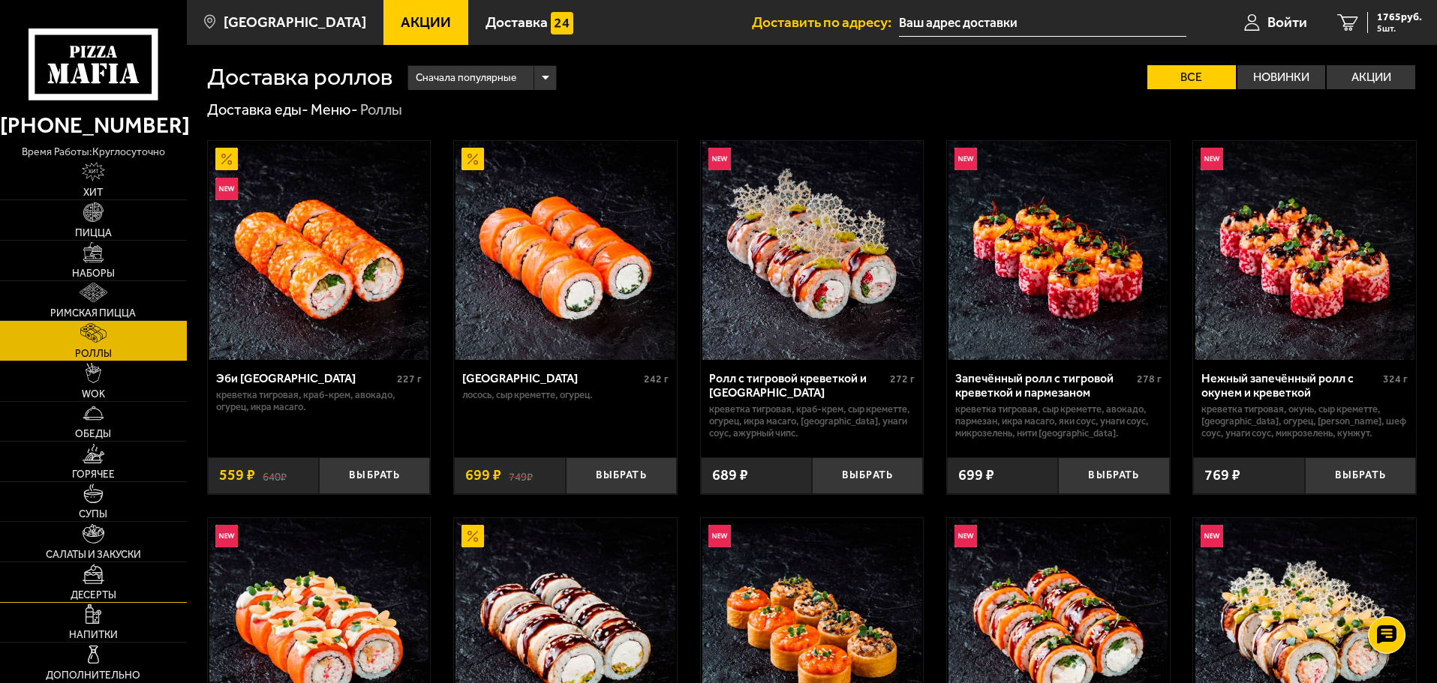
click at [33, 587] on link "Десерты" at bounding box center [93, 583] width 187 height 40
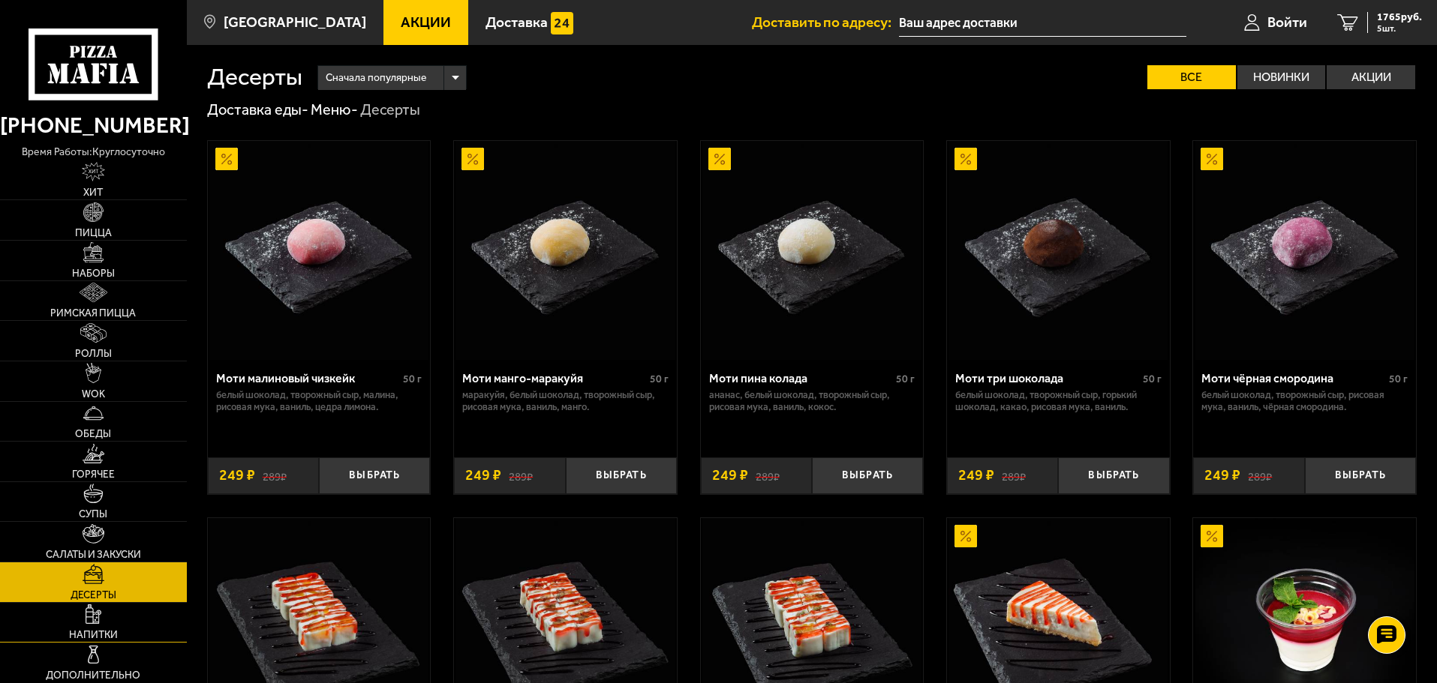
click at [101, 631] on span "Напитки" at bounding box center [93, 635] width 49 height 11
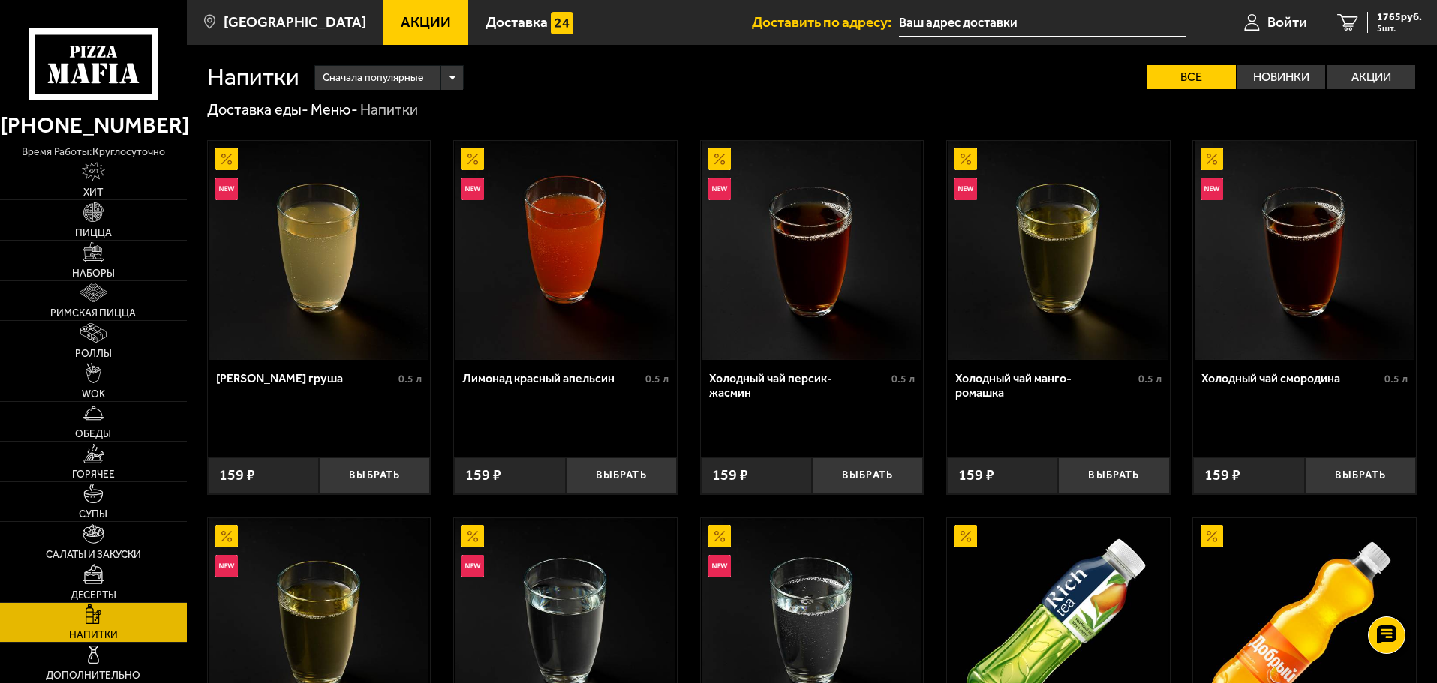
click at [92, 47] on use at bounding box center [91, 52] width 8 height 12
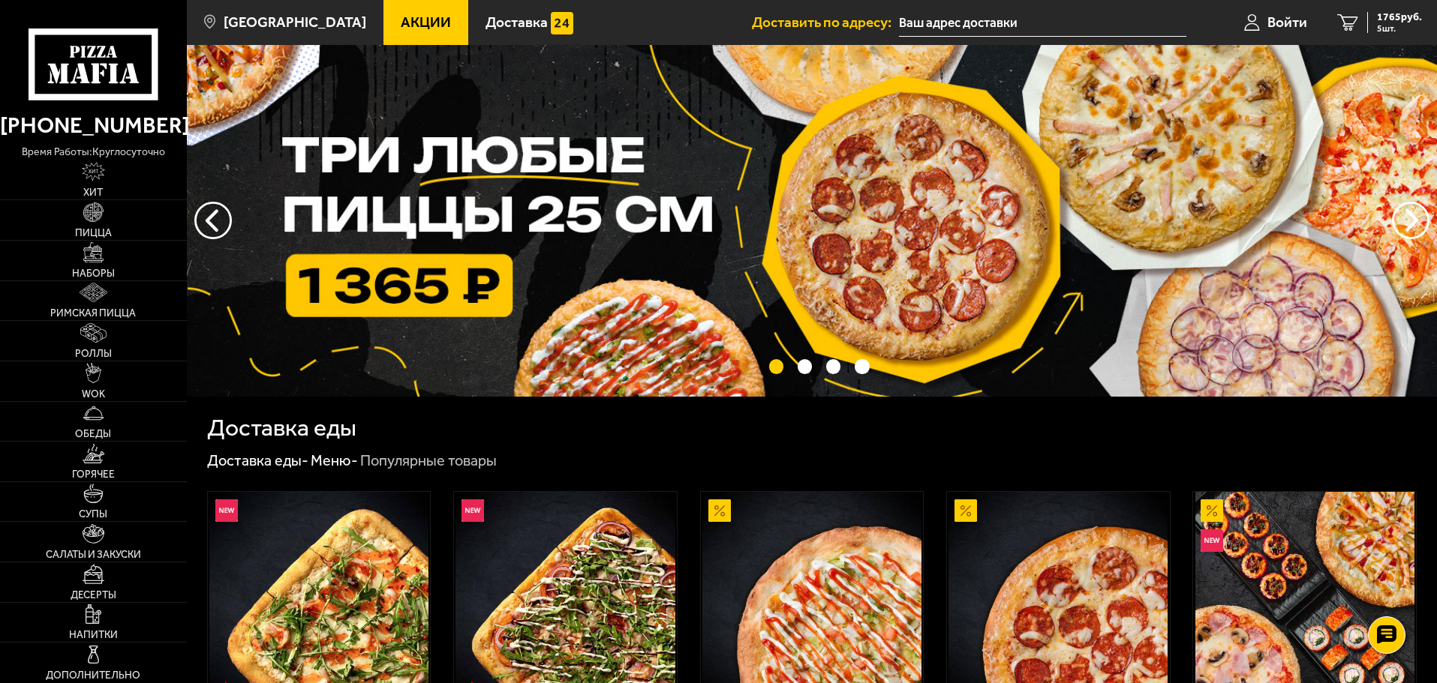
click at [793, 239] on img at bounding box center [812, 221] width 1250 height 352
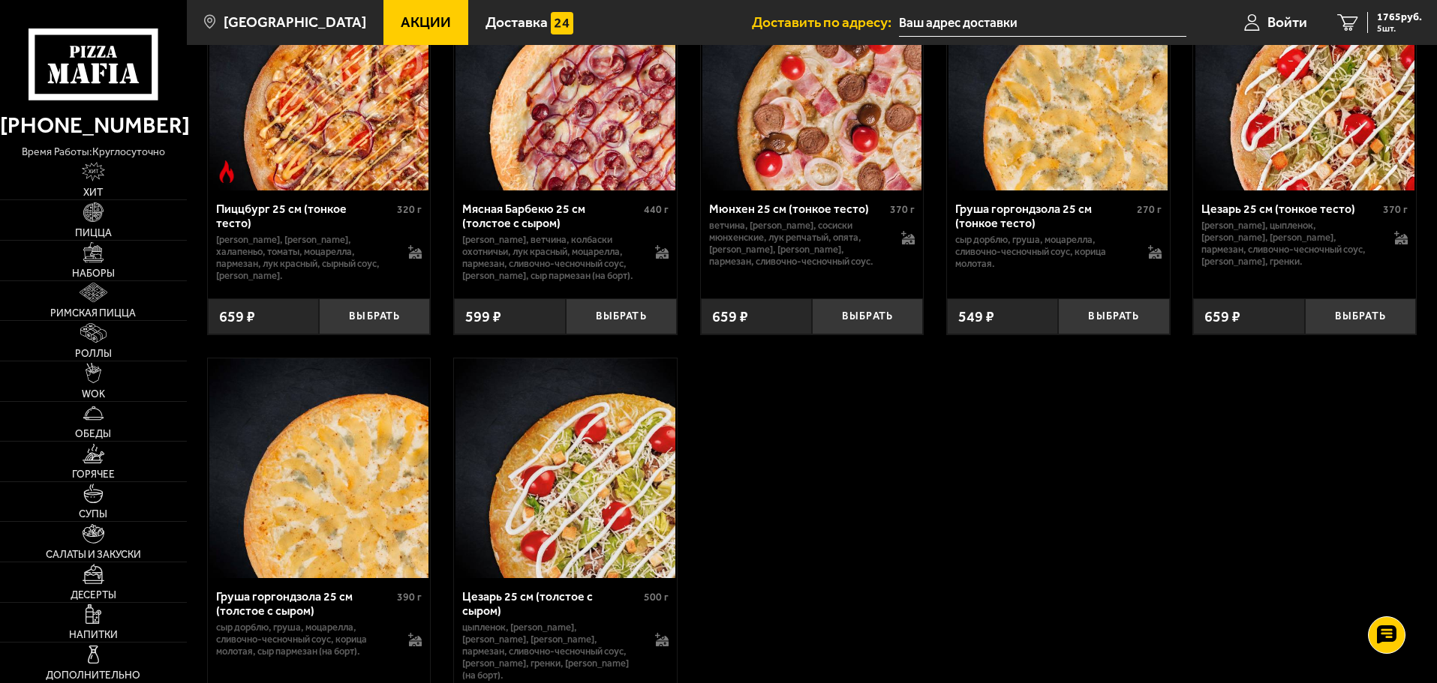
scroll to position [4201, 0]
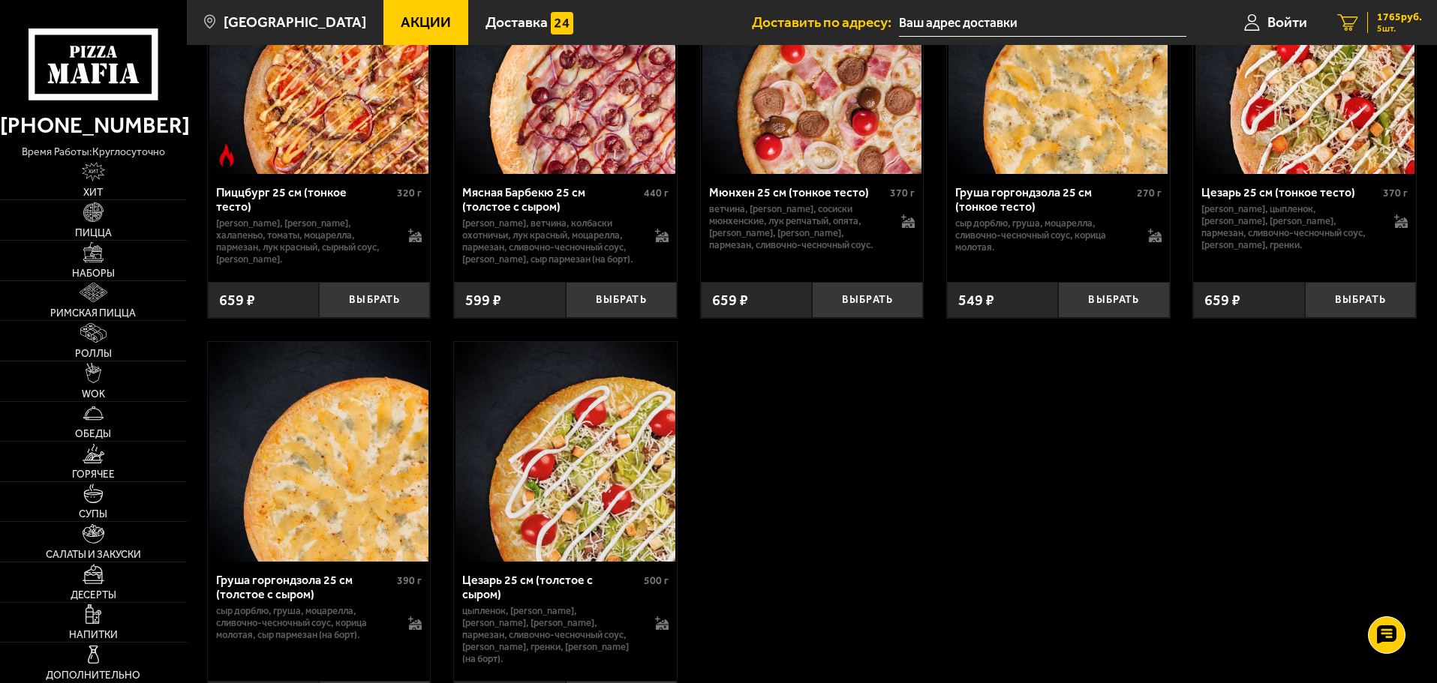
click at [1391, 27] on span "5 шт." at bounding box center [1399, 28] width 45 height 9
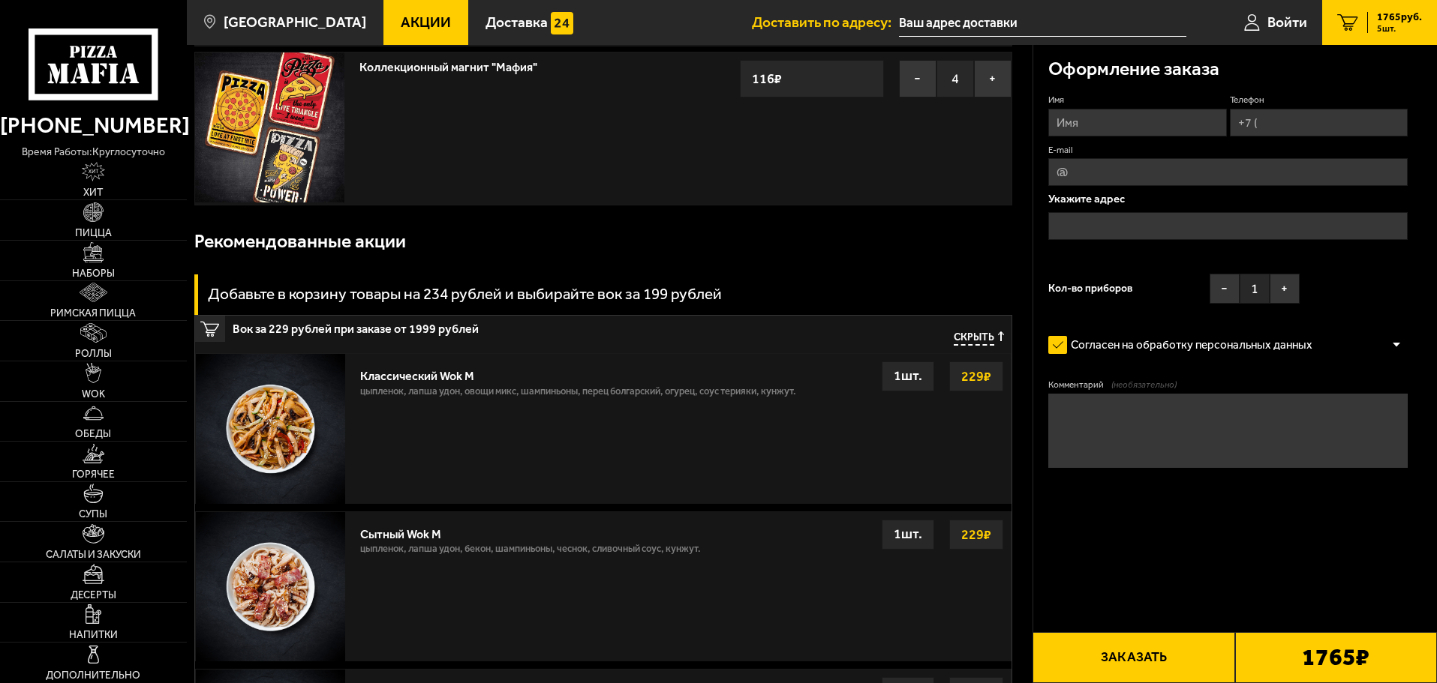
scroll to position [300, 0]
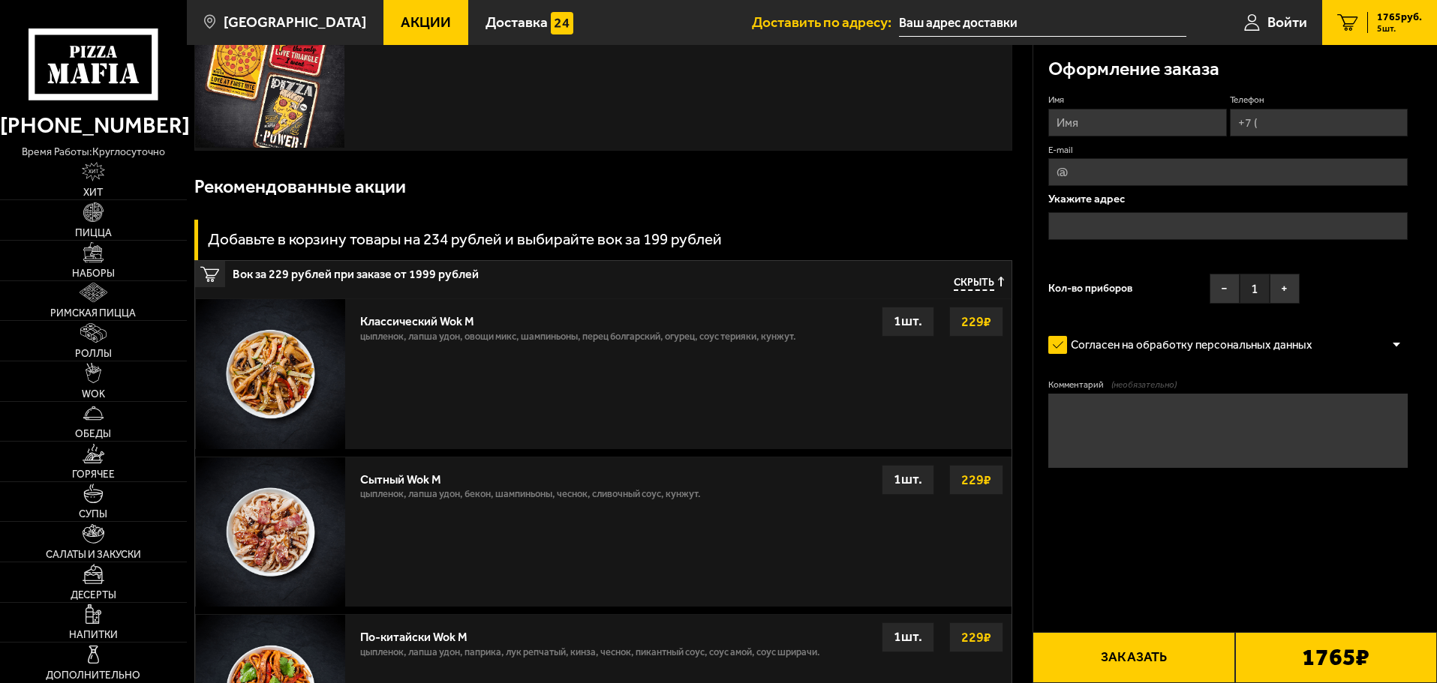
click at [968, 332] on strong "229 ₽" at bounding box center [976, 322] width 38 height 29
click at [916, 329] on div "1 шт." at bounding box center [907, 322] width 53 height 30
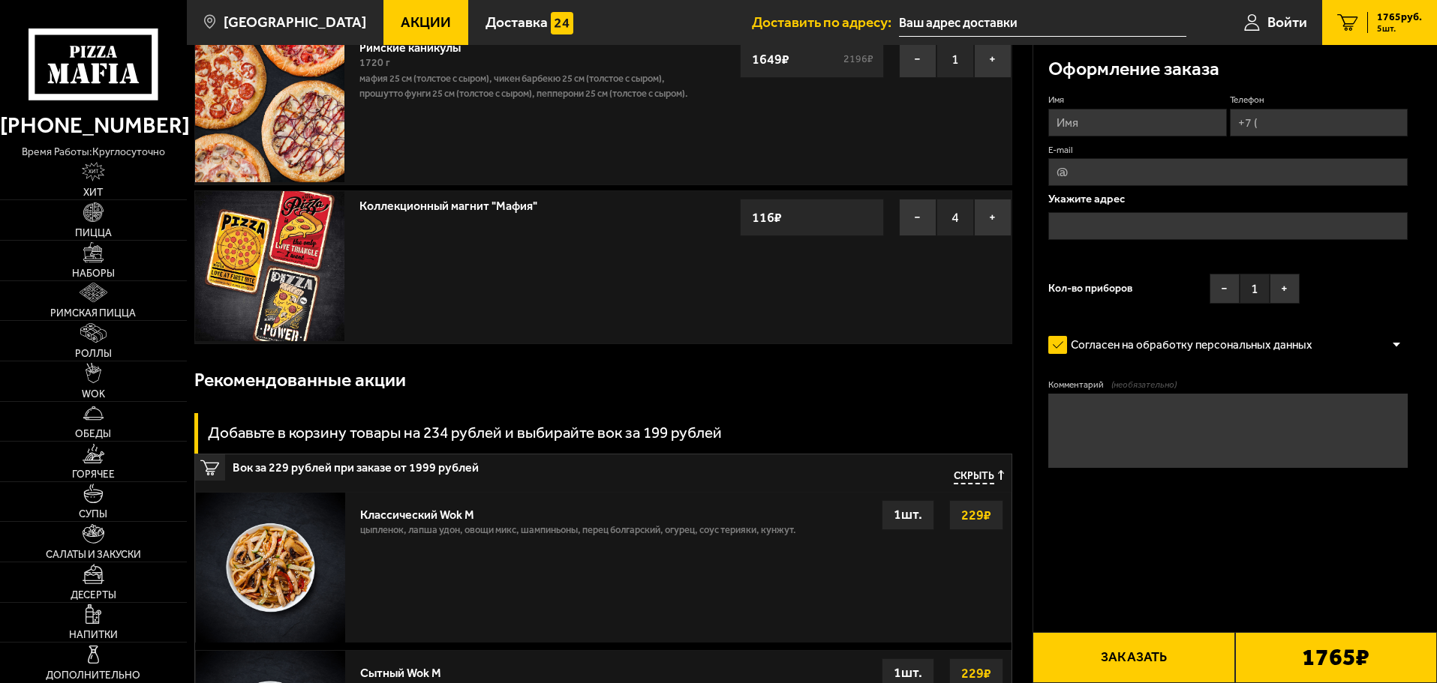
scroll to position [0, 0]
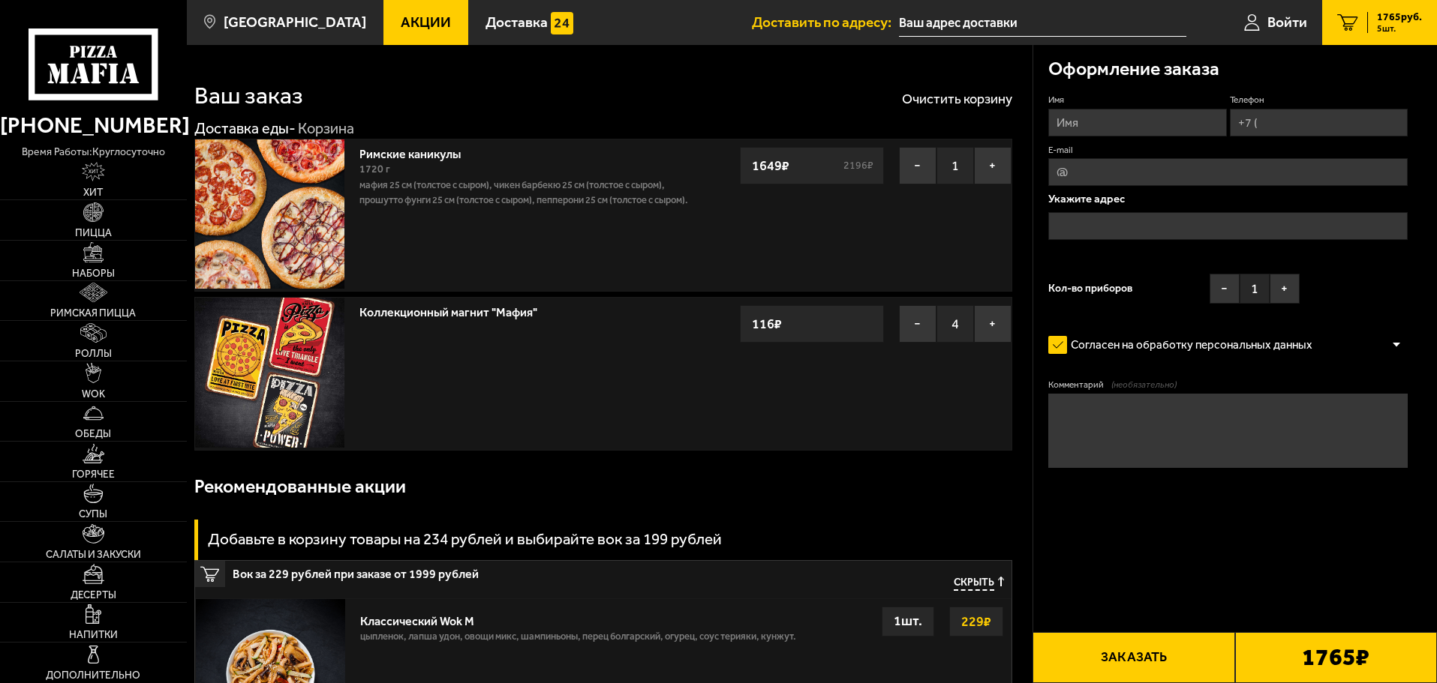
click at [281, 626] on img at bounding box center [270, 673] width 149 height 149
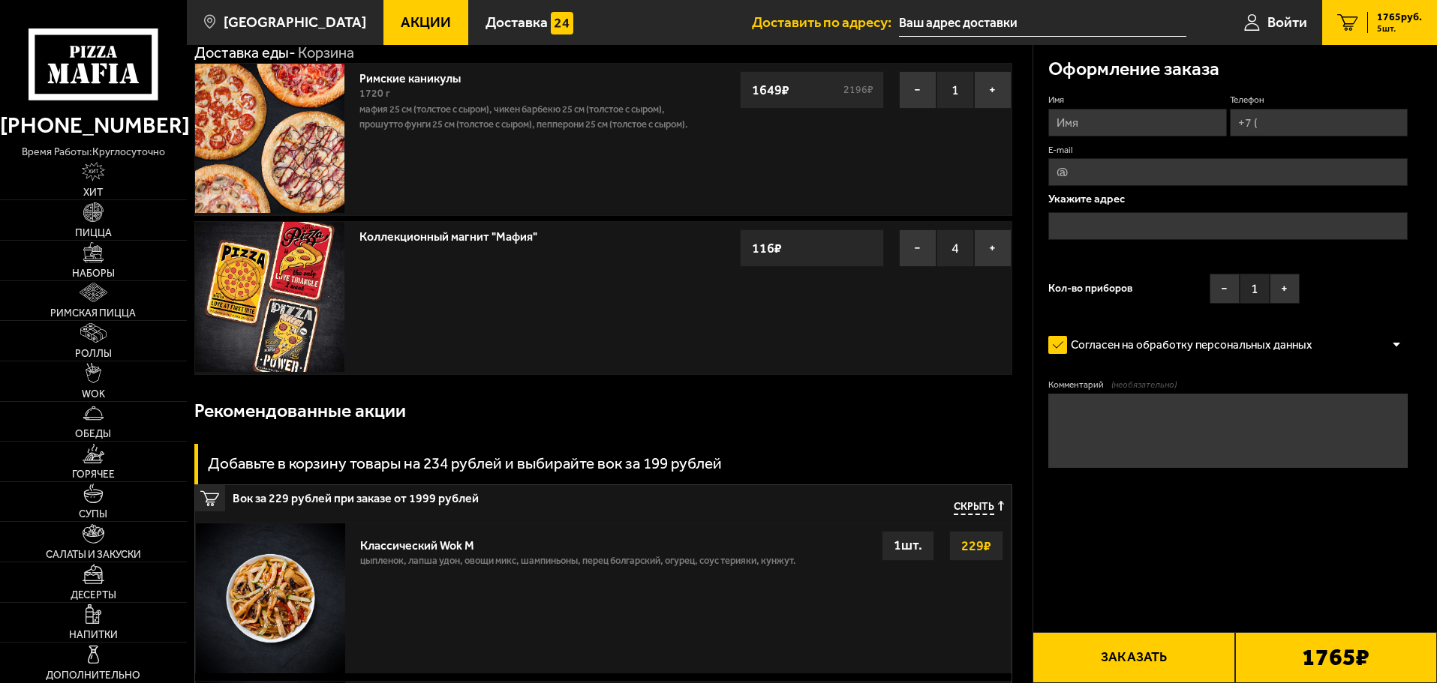
scroll to position [75, 0]
click at [142, 302] on link "Римская пицца" at bounding box center [93, 301] width 187 height 40
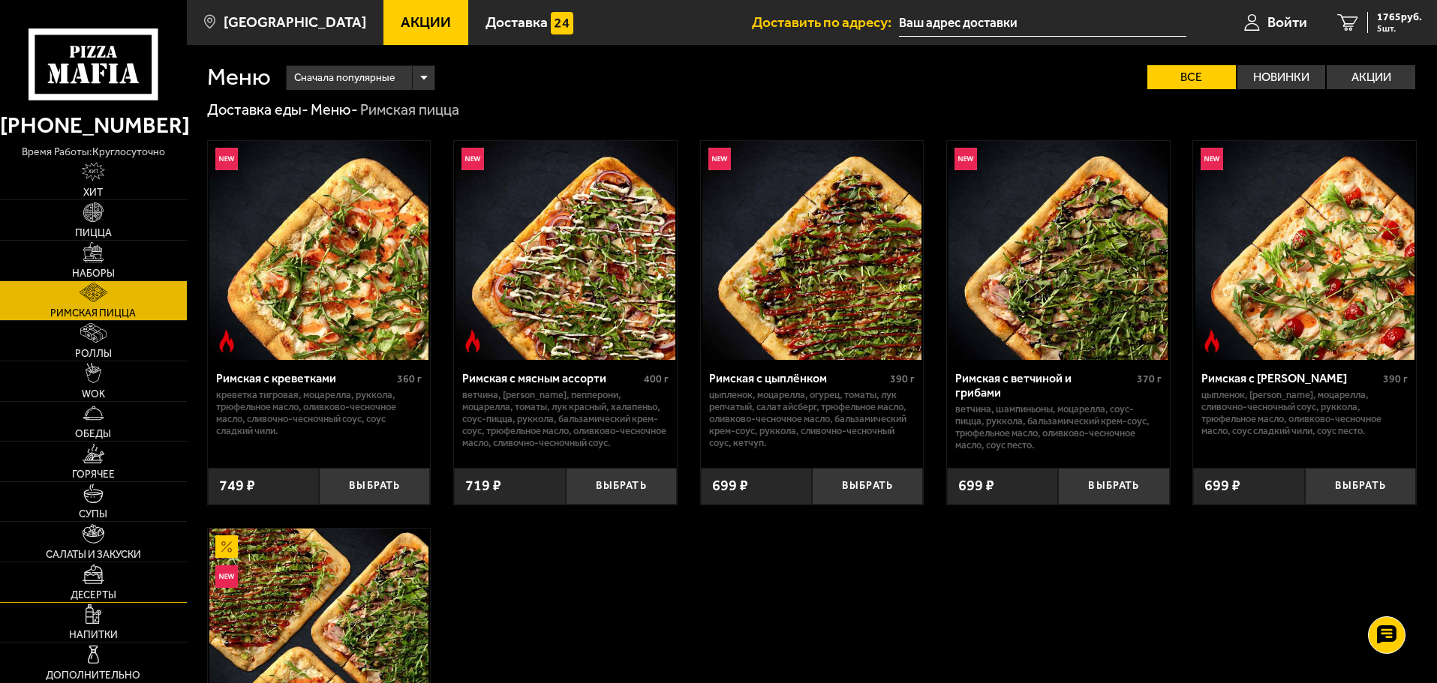
click at [67, 567] on link "Десерты" at bounding box center [93, 583] width 187 height 40
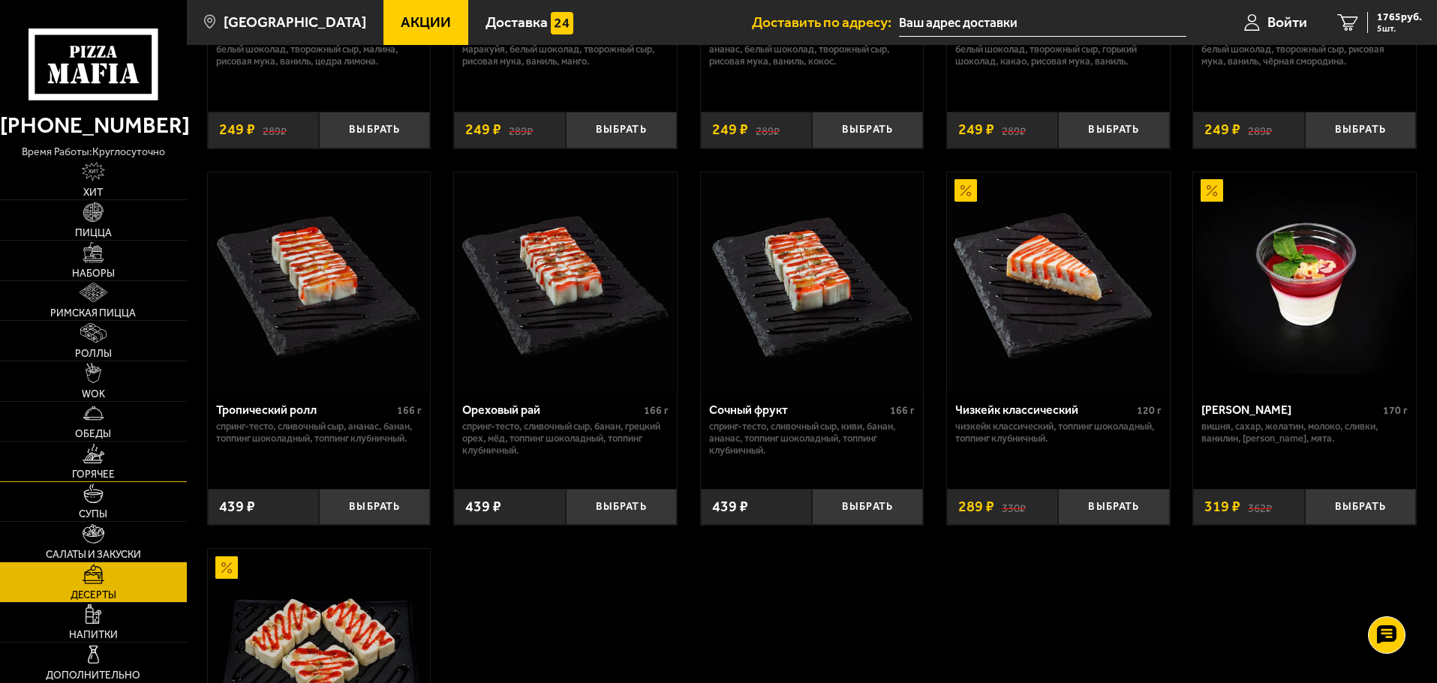
scroll to position [525, 0]
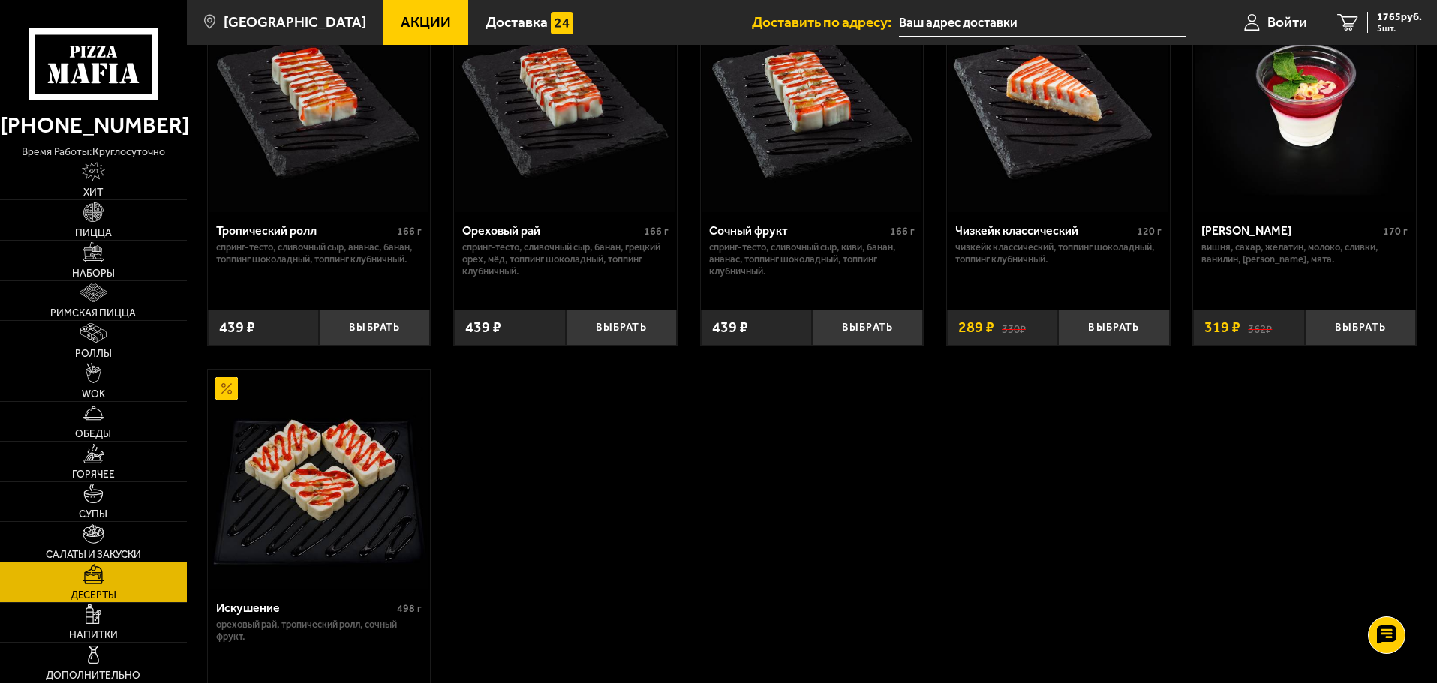
click at [66, 323] on link "Роллы" at bounding box center [93, 341] width 187 height 40
